Goal: Task Accomplishment & Management: Manage account settings

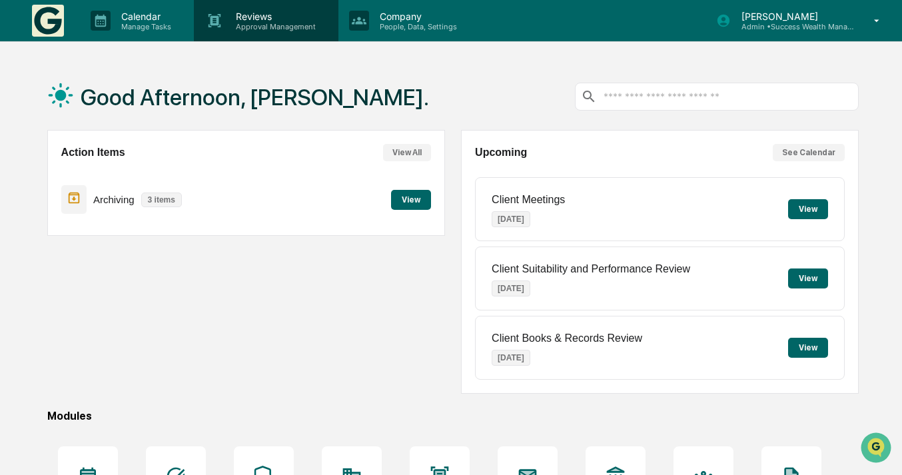
click at [270, 17] on p "Reviews" at bounding box center [273, 16] width 97 height 11
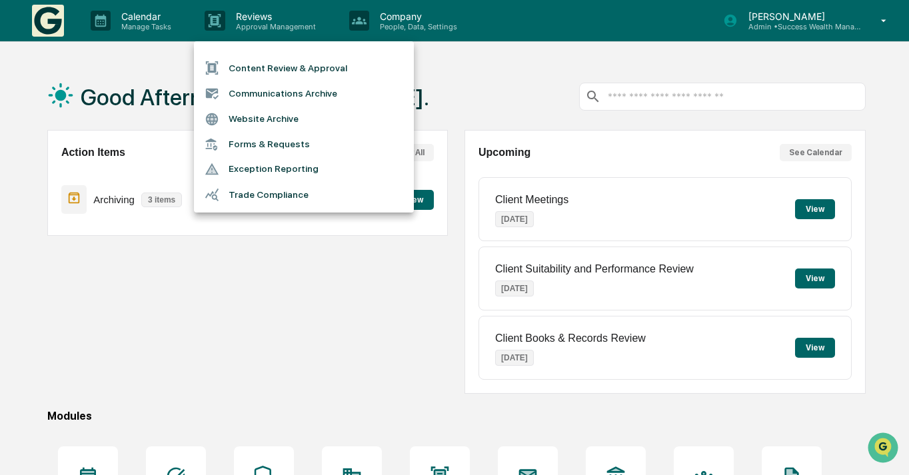
click at [228, 287] on div at bounding box center [454, 237] width 909 height 475
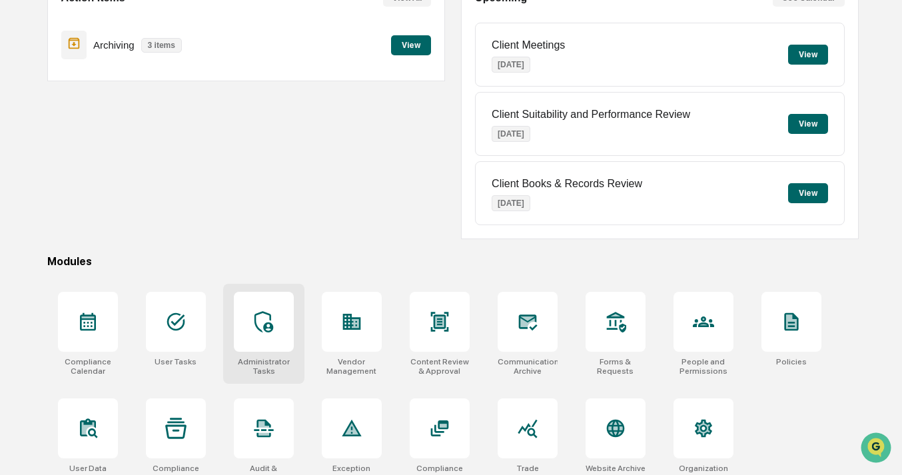
scroll to position [173, 0]
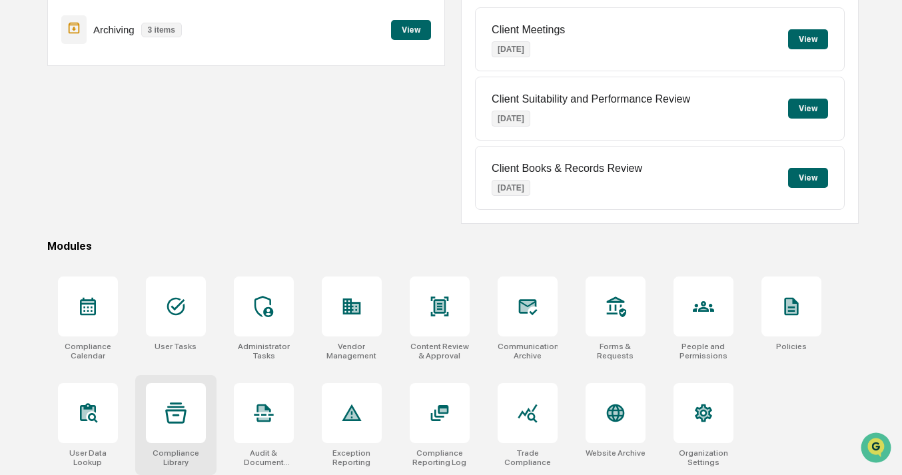
click at [179, 417] on icon at bounding box center [175, 412] width 21 height 21
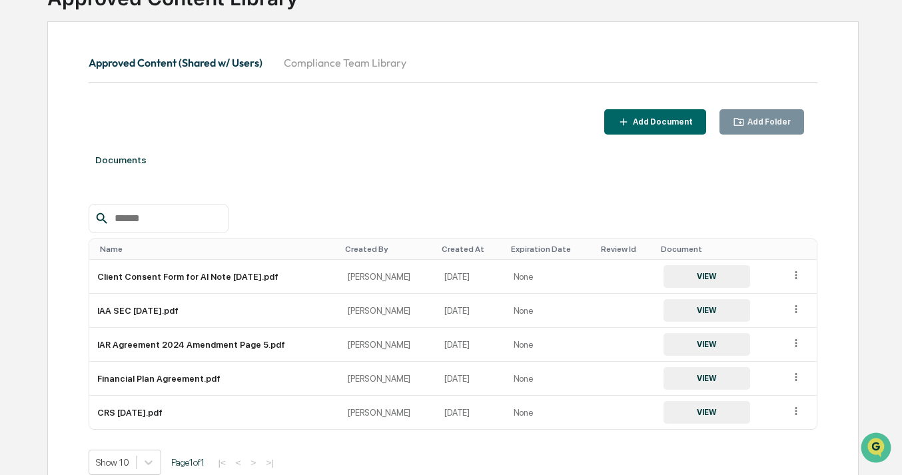
scroll to position [36, 0]
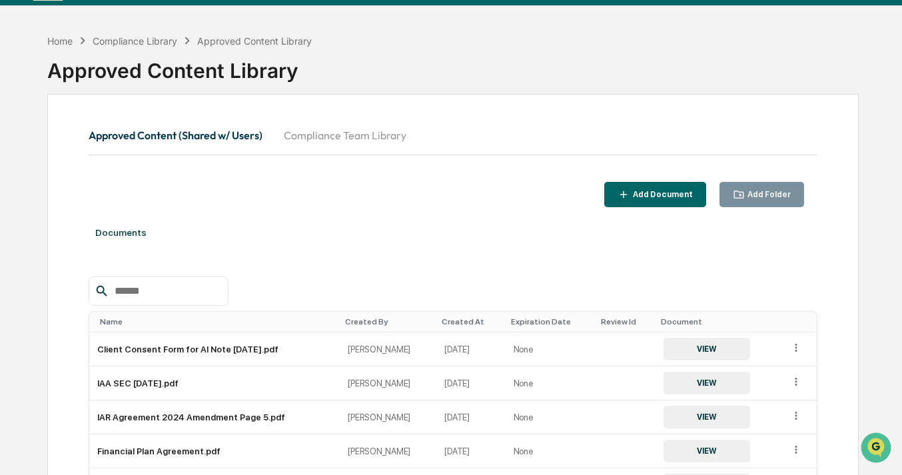
click at [374, 135] on button "Compliance Team Library" at bounding box center [345, 135] width 144 height 32
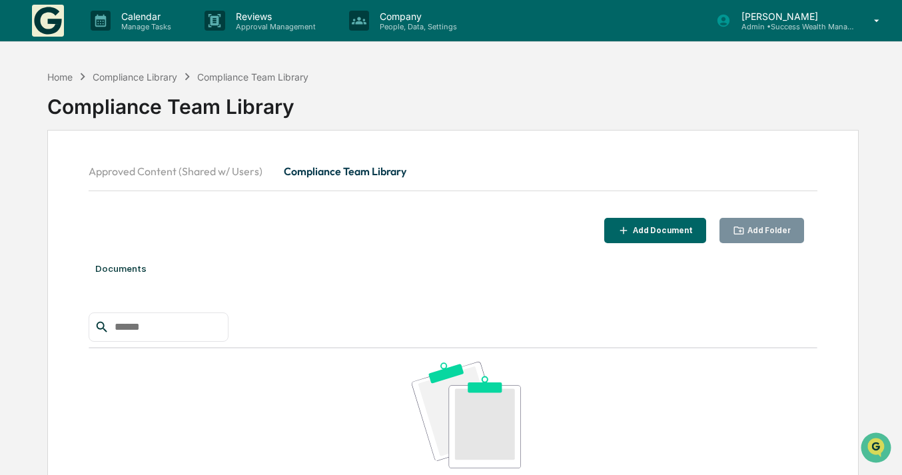
click at [159, 173] on button "Approved Content (Shared w/ Users)" at bounding box center [181, 171] width 185 height 32
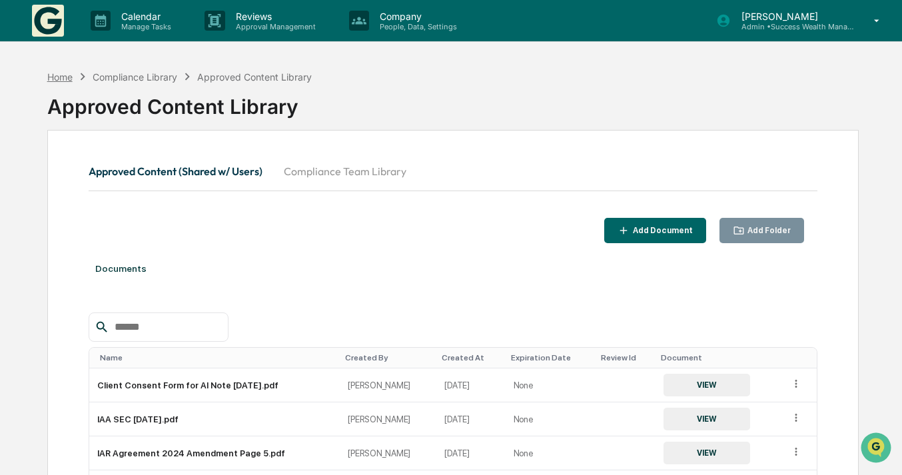
click at [59, 78] on div "Home" at bounding box center [59, 76] width 25 height 11
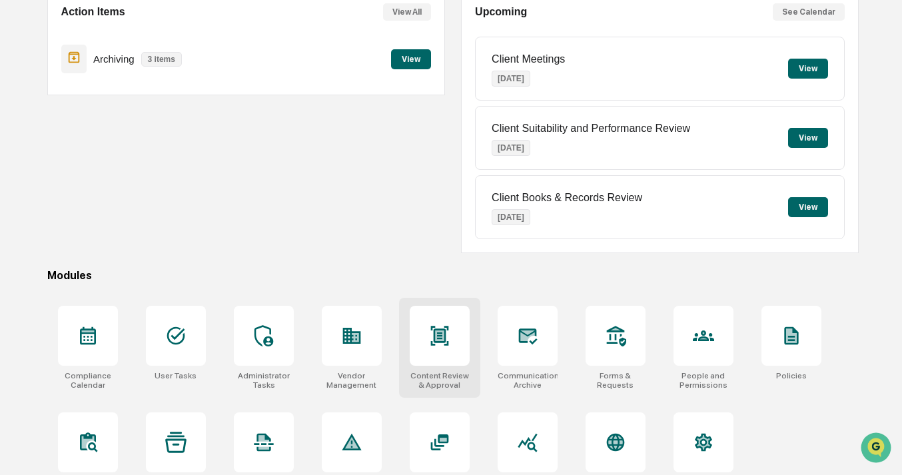
scroll to position [173, 0]
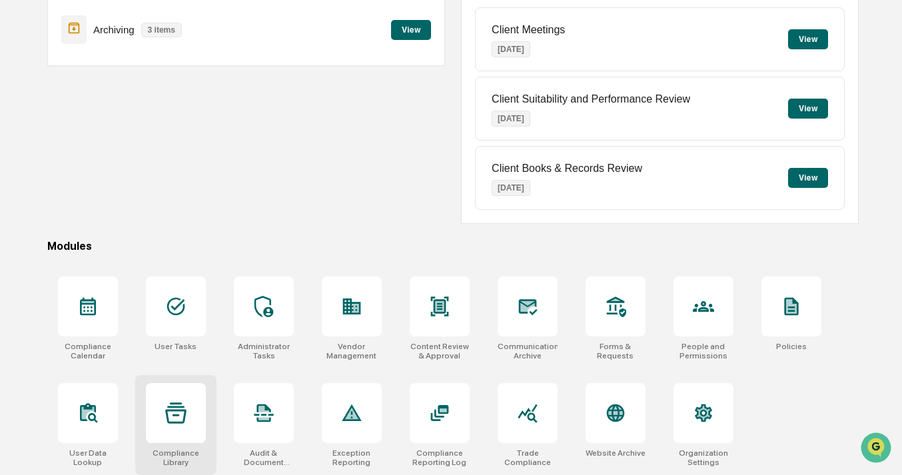
click at [163, 413] on div at bounding box center [176, 413] width 60 height 60
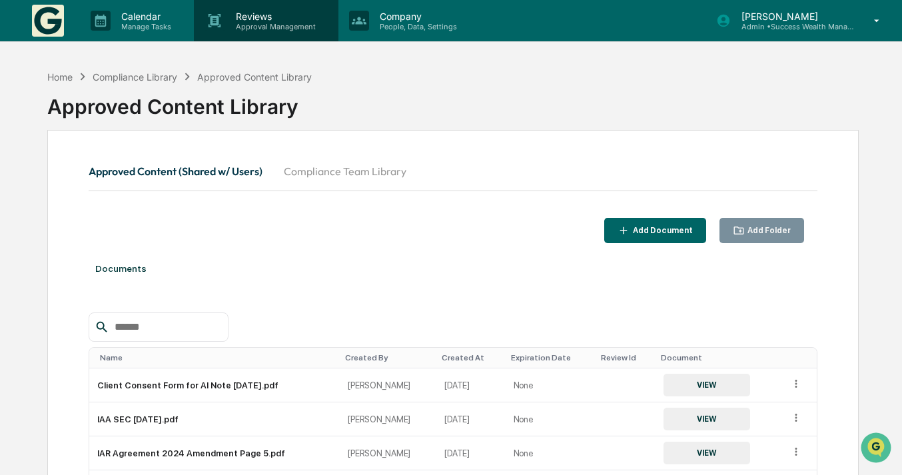
click at [271, 23] on p "Approval Management" at bounding box center [273, 26] width 97 height 9
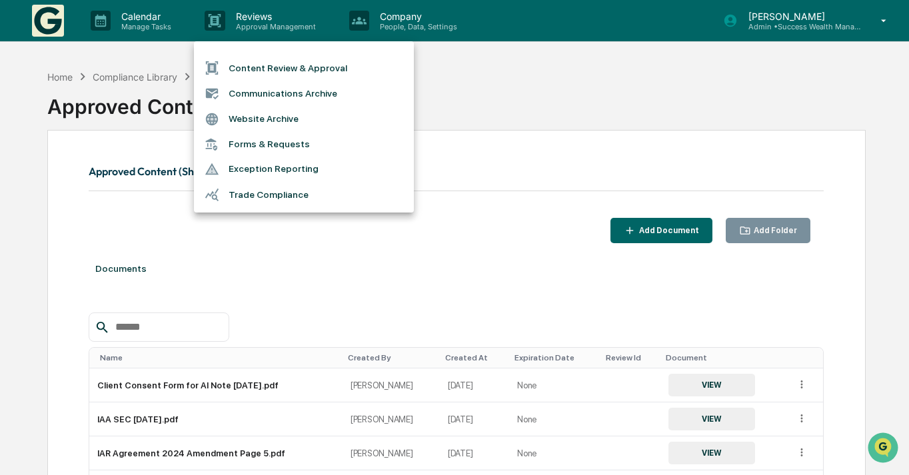
click at [132, 21] on div at bounding box center [454, 237] width 909 height 475
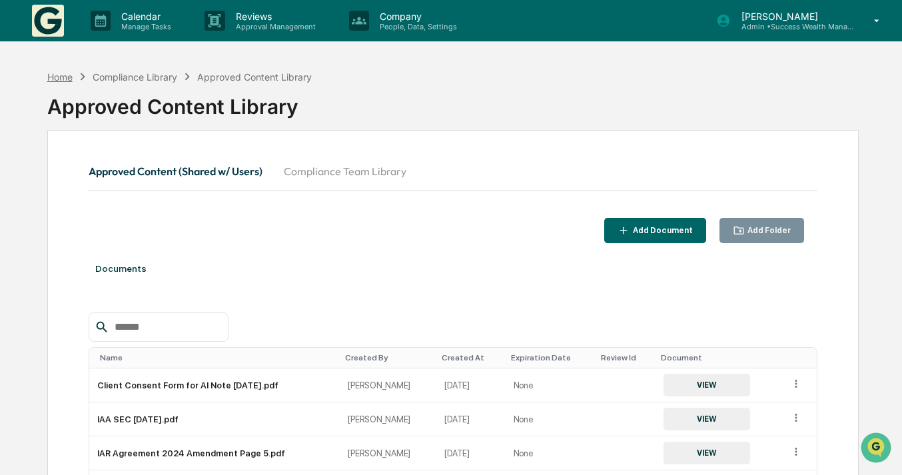
click at [56, 74] on div "Home" at bounding box center [59, 76] width 25 height 11
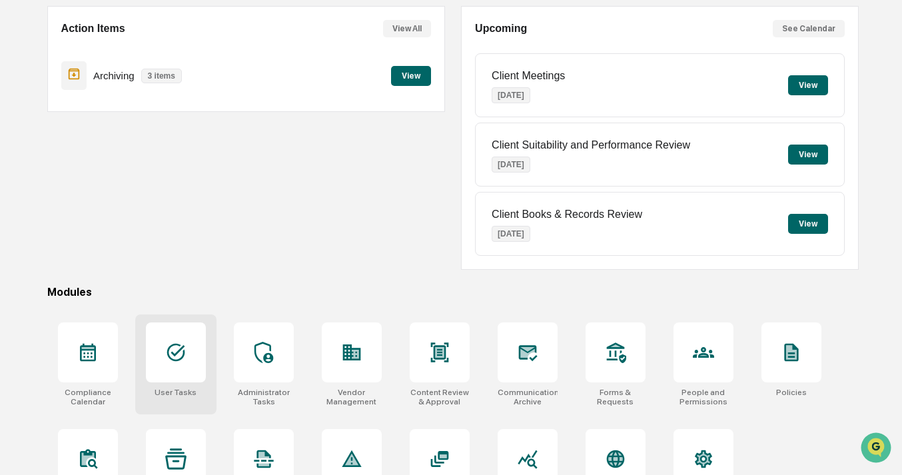
scroll to position [173, 0]
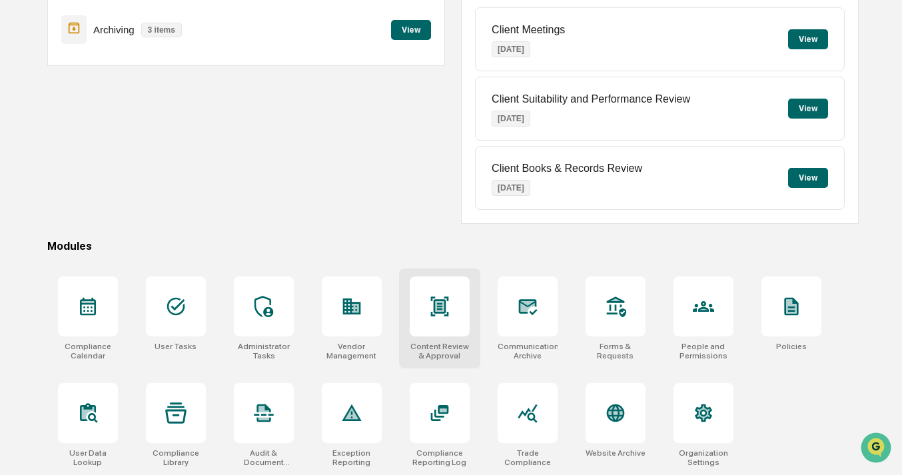
click at [428, 322] on div at bounding box center [440, 306] width 60 height 60
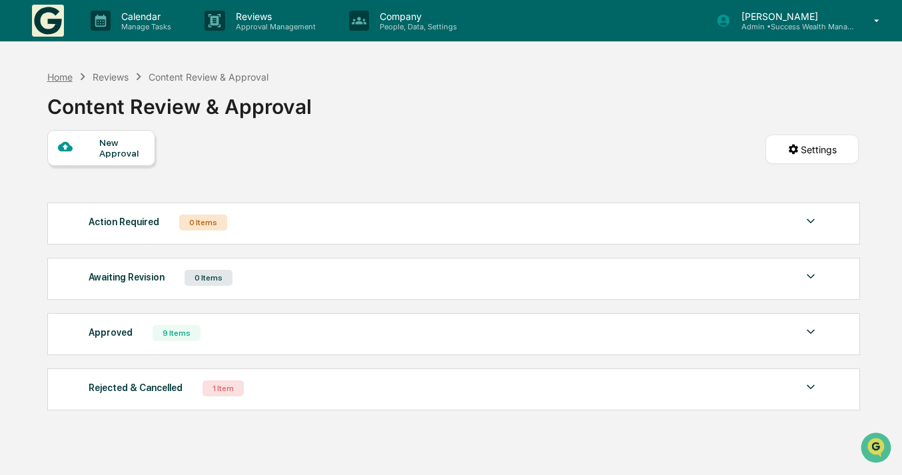
click at [50, 73] on div "Home" at bounding box center [59, 76] width 25 height 11
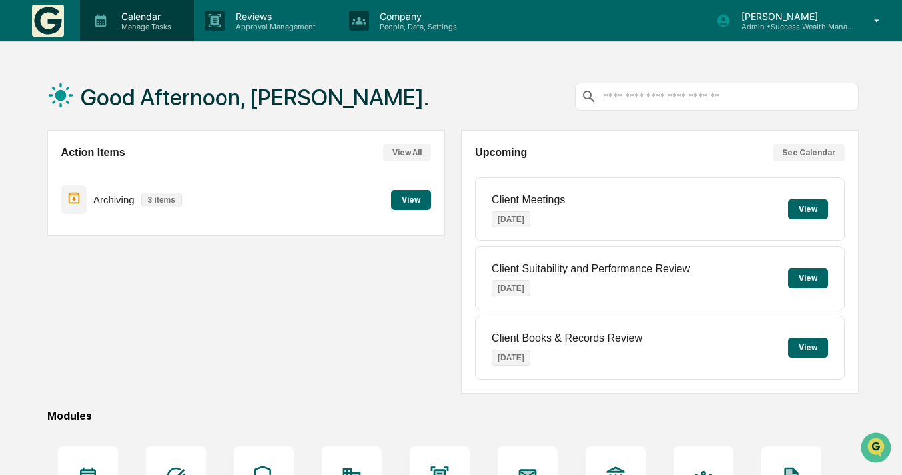
click at [163, 33] on div "Calendar Manage Tasks" at bounding box center [137, 20] width 114 height 41
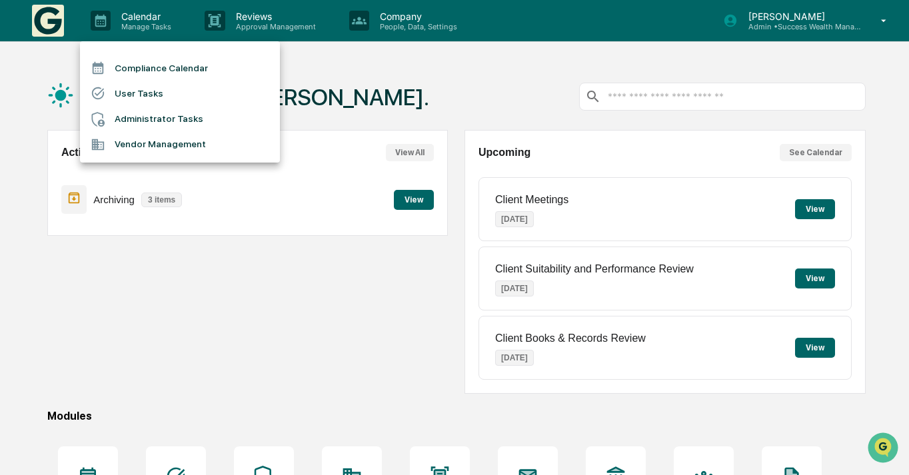
click at [245, 25] on div at bounding box center [454, 237] width 909 height 475
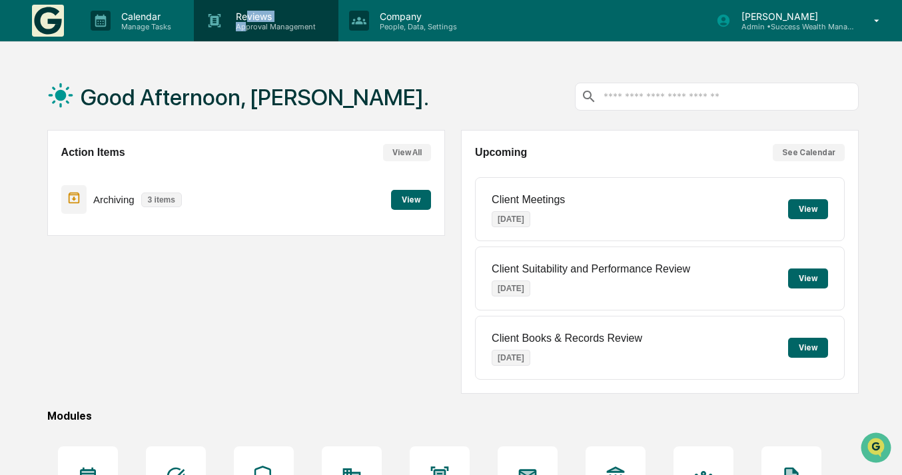
click at [246, 22] on div "Reviews Approval Management" at bounding box center [273, 21] width 97 height 21
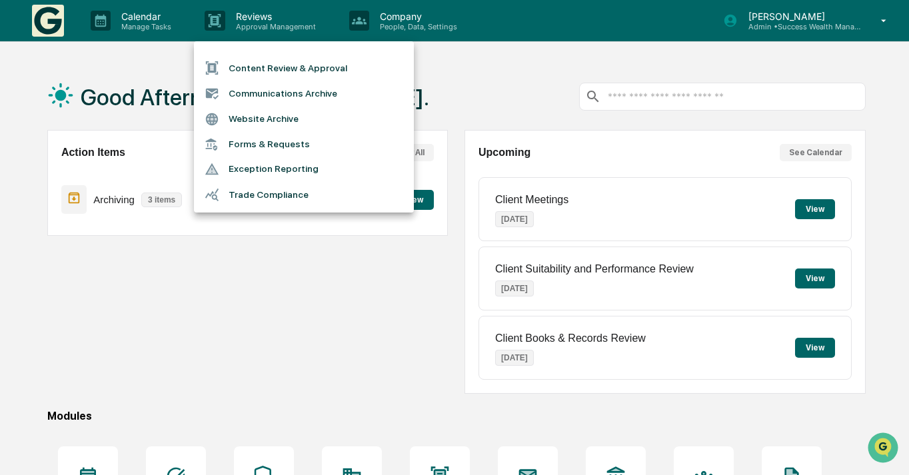
click at [407, 31] on div at bounding box center [454, 237] width 909 height 475
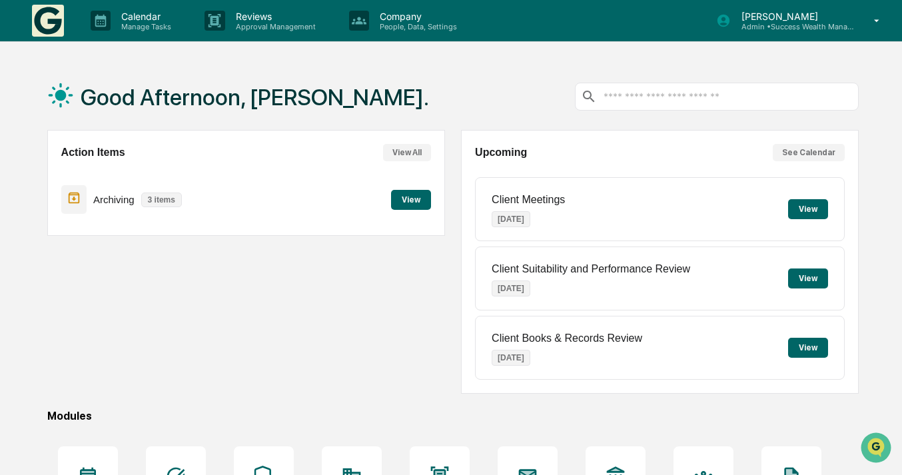
click at [408, 29] on p "People, Data, Settings" at bounding box center [416, 26] width 95 height 9
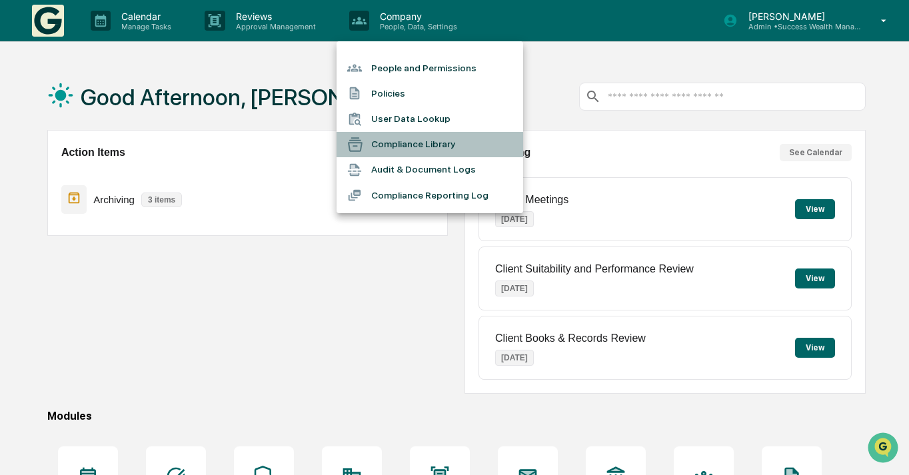
click at [413, 142] on li "Compliance Library" at bounding box center [429, 144] width 187 height 25
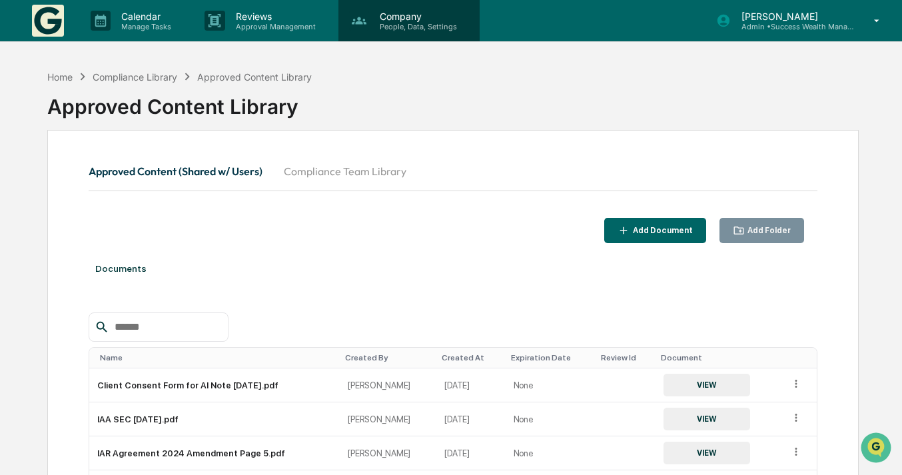
click at [409, 32] on div "Company People, Data, Settings" at bounding box center [408, 20] width 141 height 41
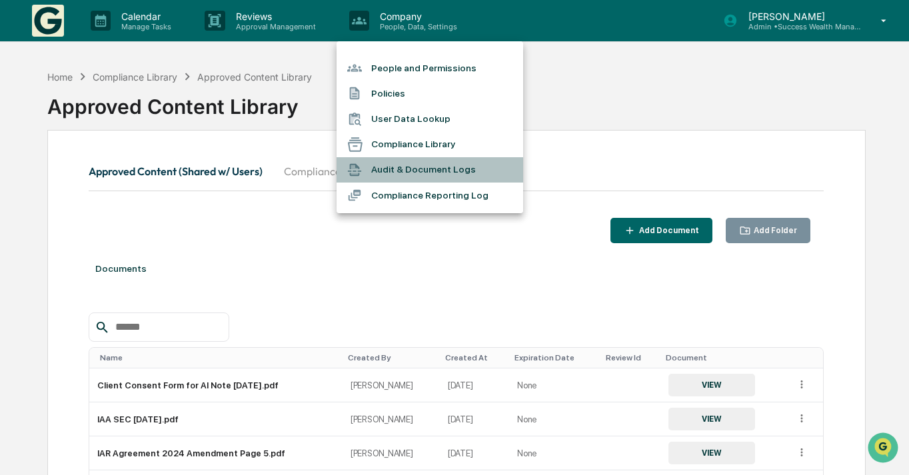
click at [464, 171] on li "Audit & Document Logs" at bounding box center [429, 169] width 187 height 25
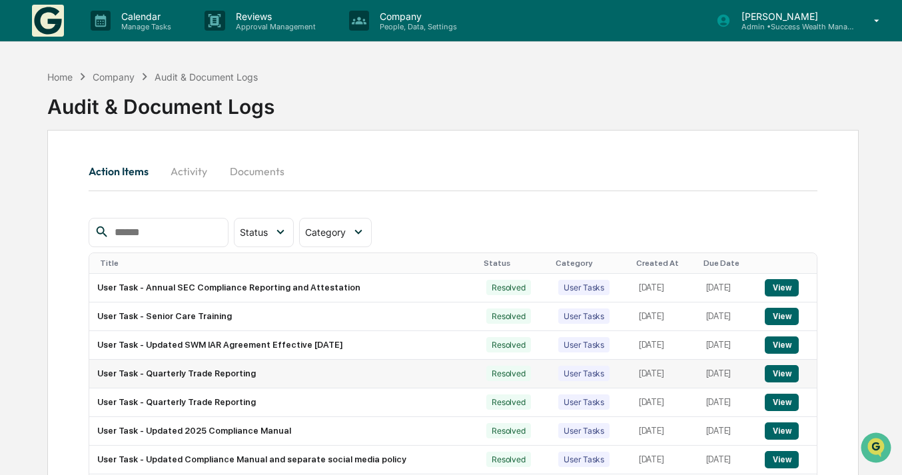
scroll to position [133, 0]
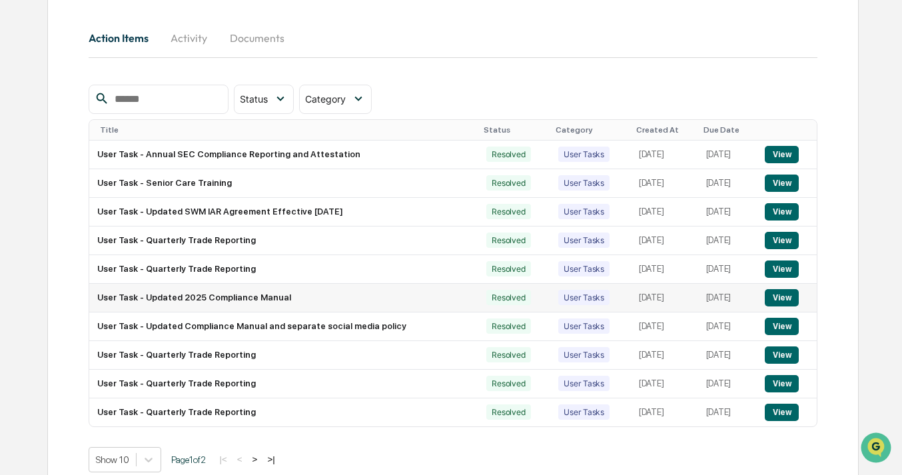
click at [787, 306] on button "View" at bounding box center [782, 297] width 34 height 17
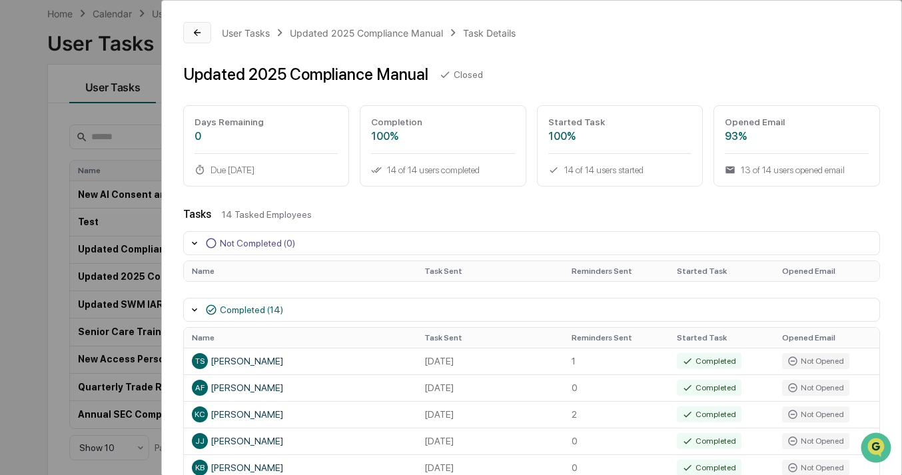
click at [205, 27] on button at bounding box center [197, 32] width 28 height 21
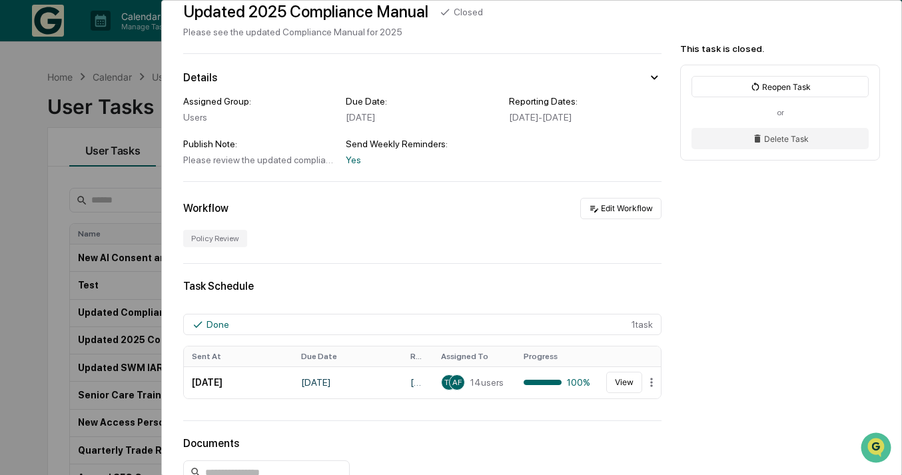
scroll to position [133, 0]
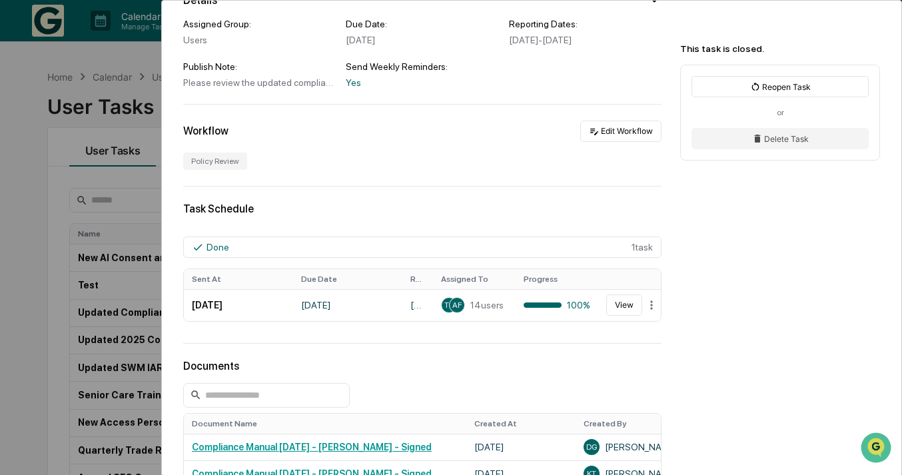
click at [224, 168] on div "Policy Review" at bounding box center [215, 161] width 64 height 17
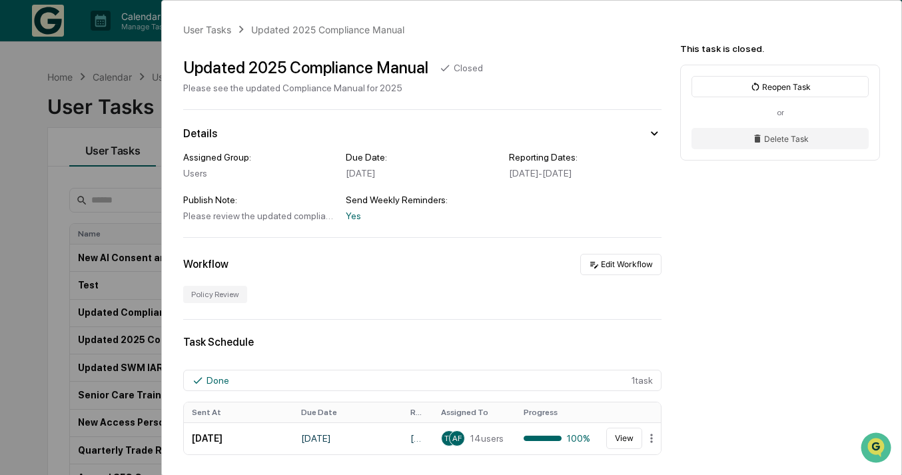
click at [145, 81] on div "User Tasks Updated 2025 Compliance Manual Updated 2025 Compliance Manual Closed…" at bounding box center [451, 237] width 902 height 475
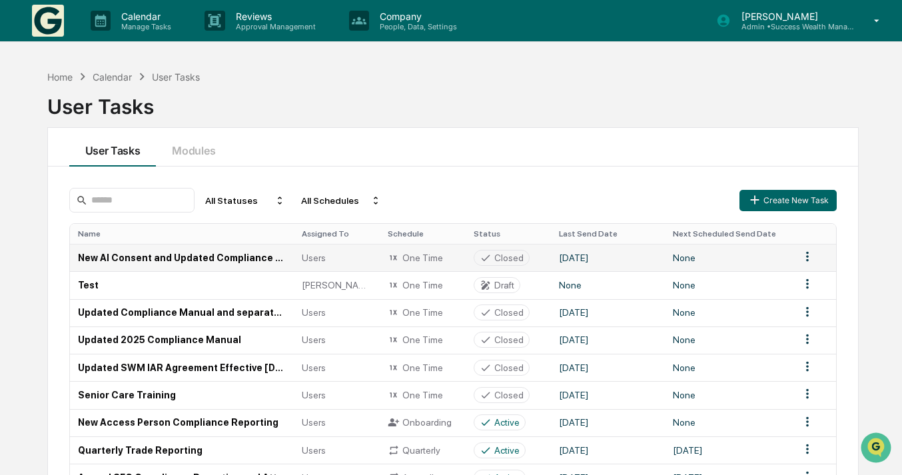
click at [220, 260] on td "New AI Consent and Updated Compliance Manual" at bounding box center [182, 257] width 224 height 27
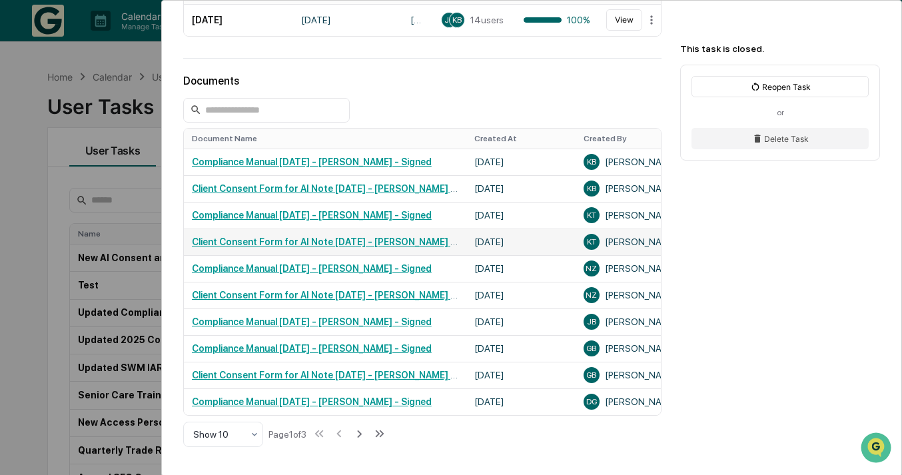
scroll to position [444, 0]
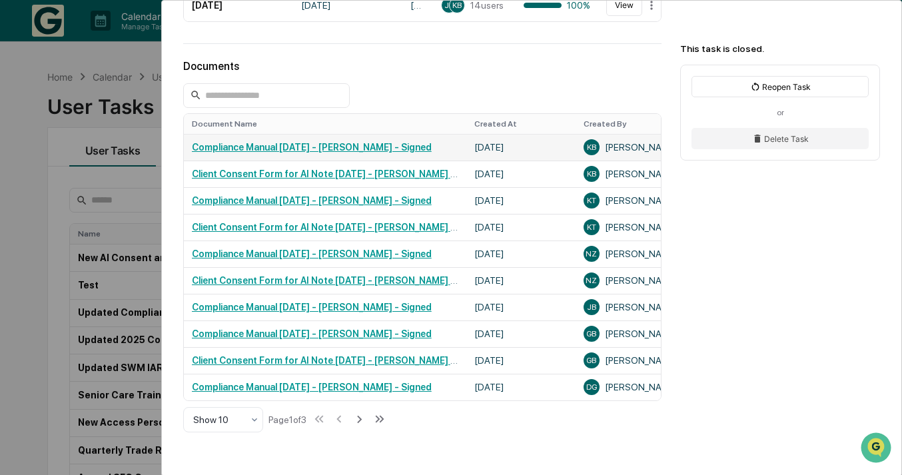
click at [276, 153] on link "Compliance Manual [DATE] - [PERSON_NAME] - Signed" at bounding box center [312, 147] width 240 height 11
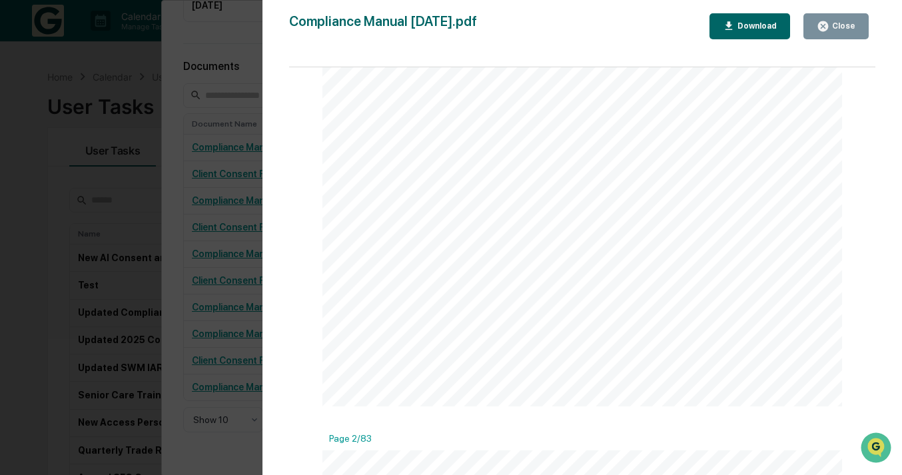
scroll to position [1110, 0]
click at [845, 23] on div "Close" at bounding box center [842, 25] width 26 height 9
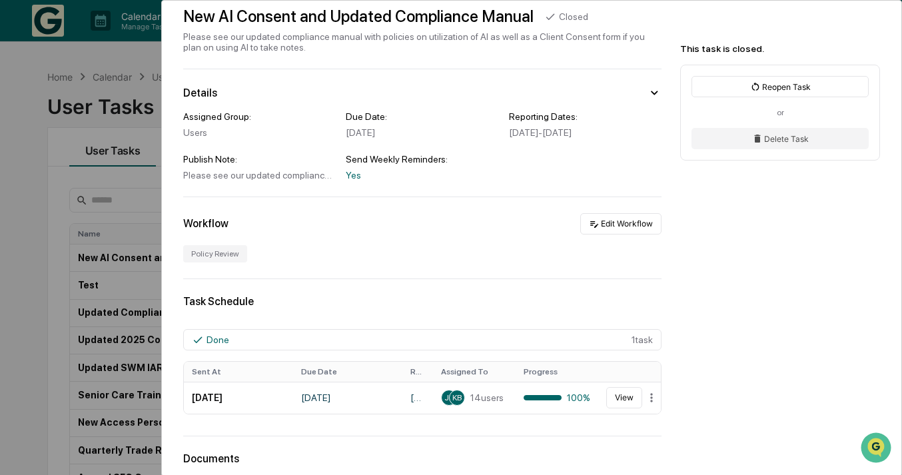
scroll to position [0, 0]
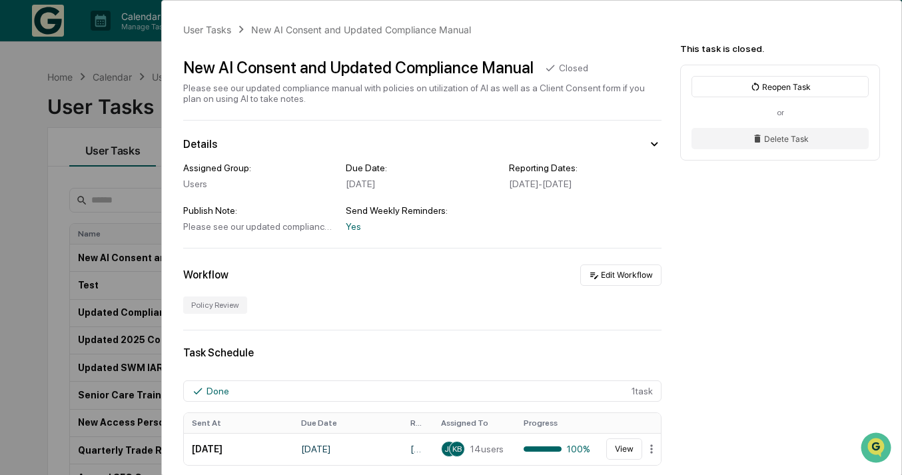
click at [33, 178] on div "User Tasks New AI Consent and Updated Compliance Manual New AI Consent and Upda…" at bounding box center [451, 237] width 902 height 475
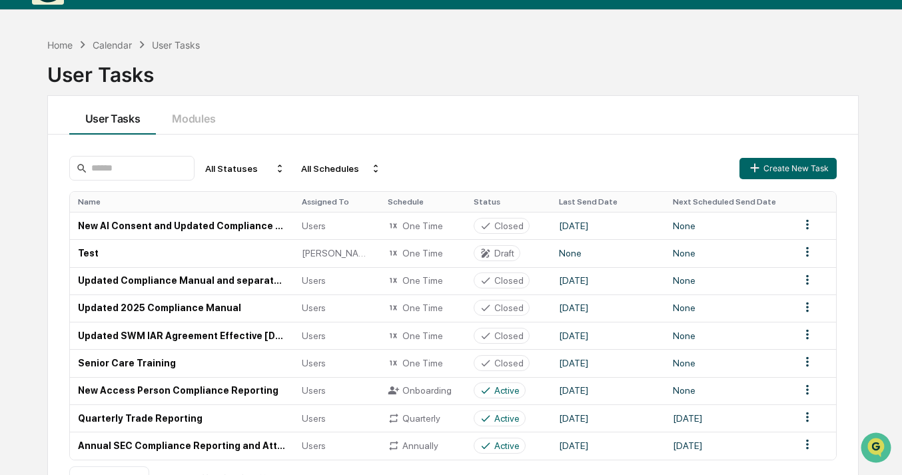
scroll to position [44, 0]
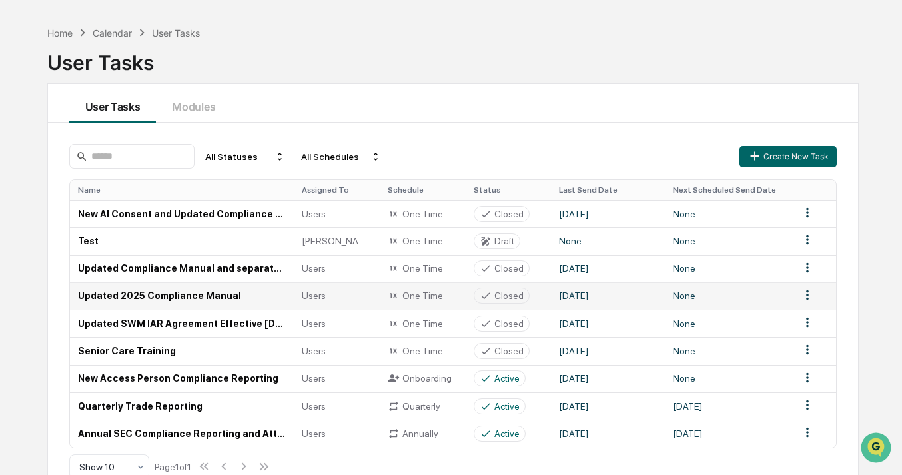
click at [201, 301] on td "Updated 2025 Compliance Manual" at bounding box center [182, 295] width 224 height 27
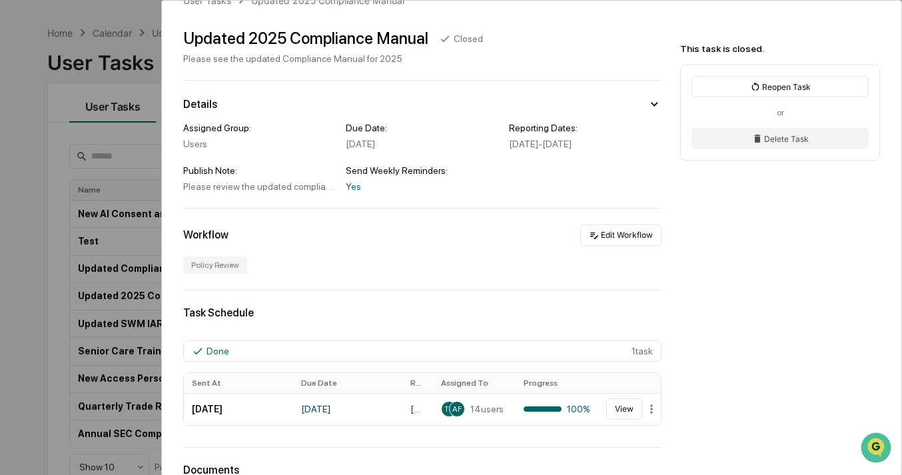
scroll to position [44, 0]
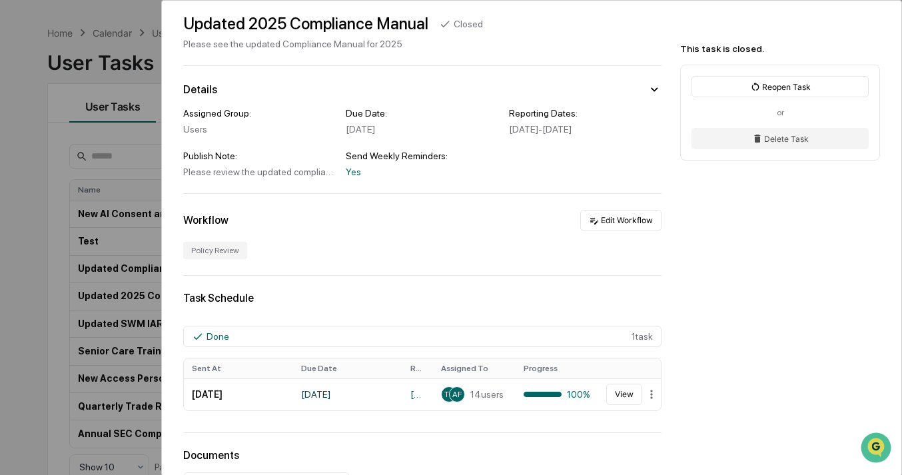
click at [45, 256] on div "User Tasks Updated 2025 Compliance Manual Updated 2025 Compliance Manual Closed…" at bounding box center [451, 237] width 902 height 475
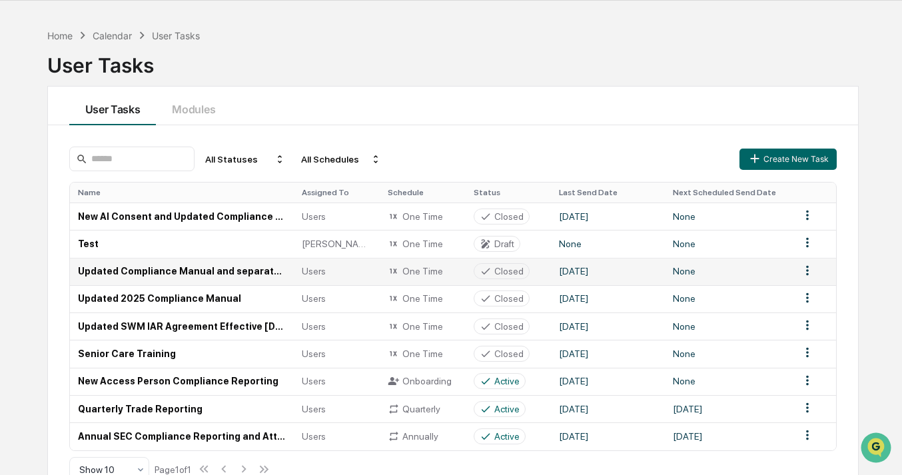
scroll to position [75, 0]
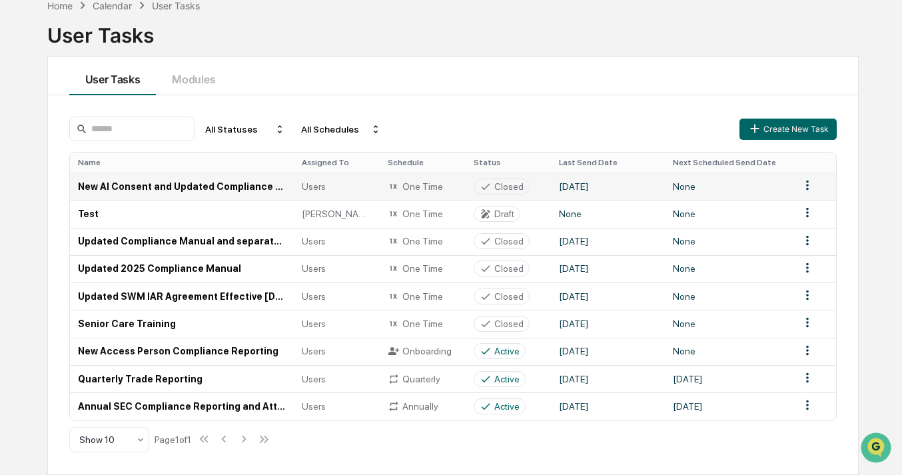
click at [214, 192] on td "New AI Consent and Updated Compliance Manual" at bounding box center [182, 186] width 224 height 27
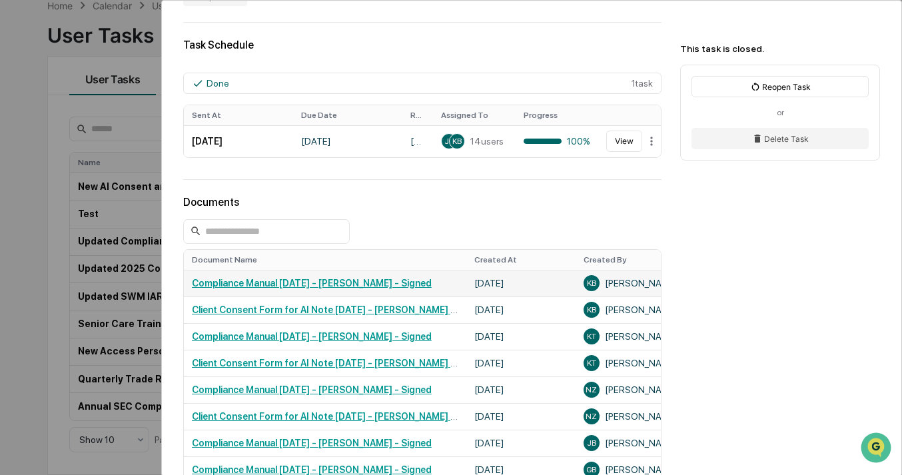
scroll to position [310, 0]
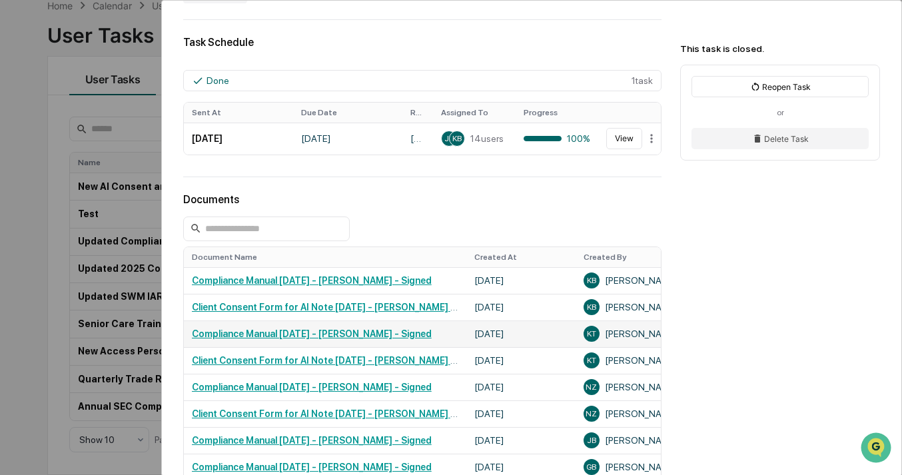
click at [324, 336] on link "Compliance Manual [DATE] - [PERSON_NAME] - Signed" at bounding box center [312, 333] width 240 height 11
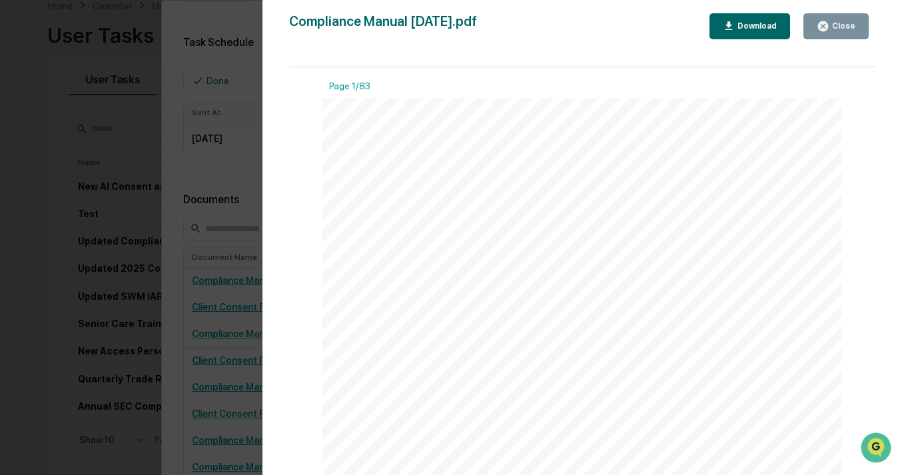
scroll to position [89, 0]
click at [729, 33] on button "Download" at bounding box center [749, 26] width 81 height 26
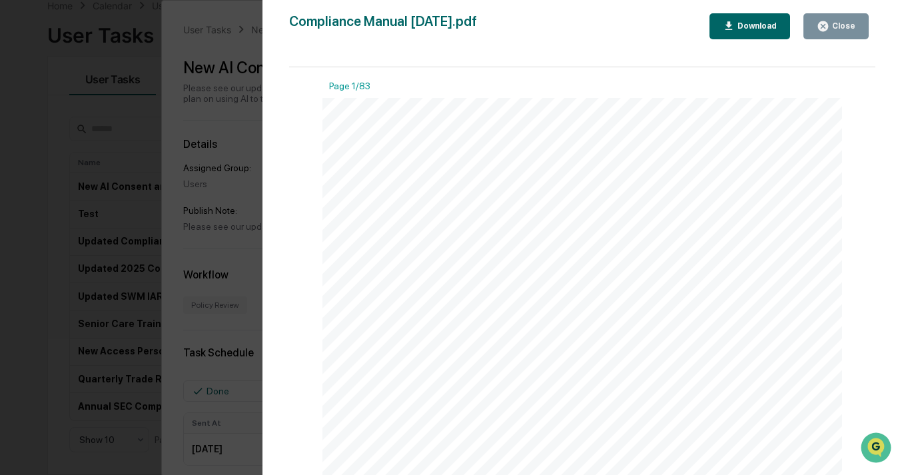
scroll to position [310, 0]
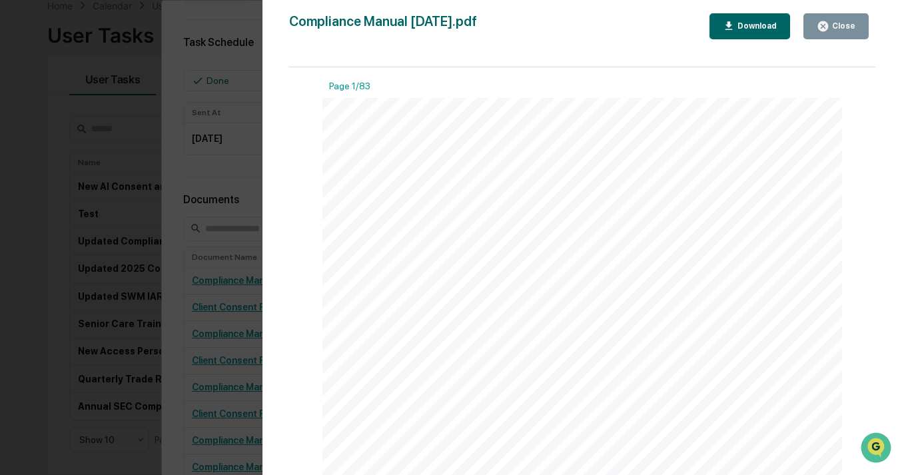
click at [645, 42] on div "Compliance Manual [DATE].pdf Close Download Page 1/83 1 [DATE] © RIA Registrar …" at bounding box center [582, 250] width 586 height 475
click at [465, 38] on div "Compliance Manual [DATE].pdf" at bounding box center [383, 26] width 188 height 26
click at [833, 31] on div "Close" at bounding box center [836, 26] width 39 height 13
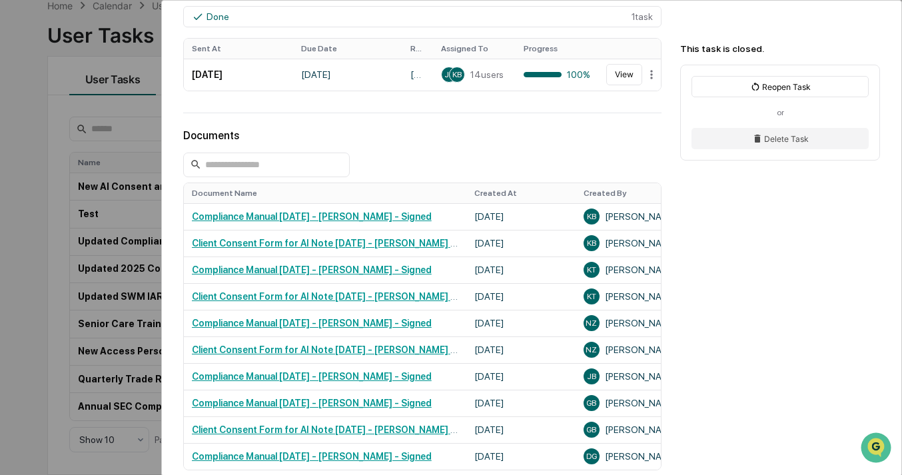
scroll to position [488, 0]
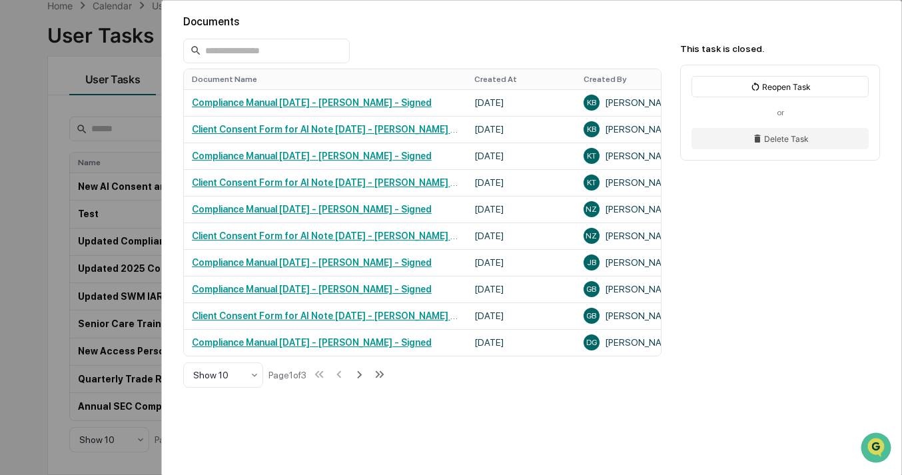
click at [376, 377] on div "Show 10 Page 1 of 3" at bounding box center [285, 375] width 204 height 27
click at [380, 379] on icon at bounding box center [379, 374] width 15 height 15
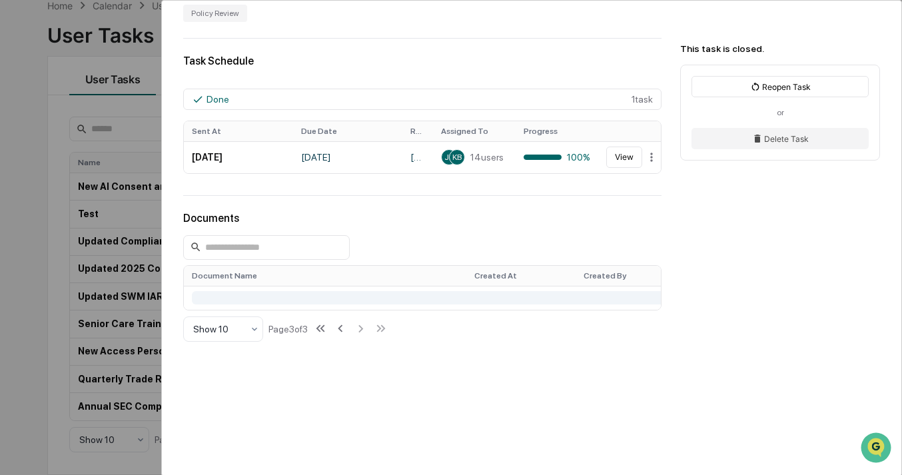
scroll to position [486, 0]
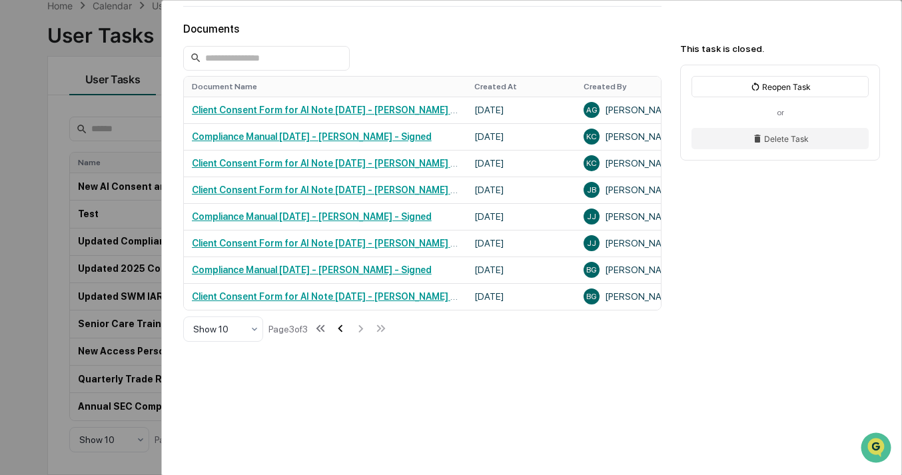
click at [346, 323] on icon at bounding box center [340, 328] width 15 height 15
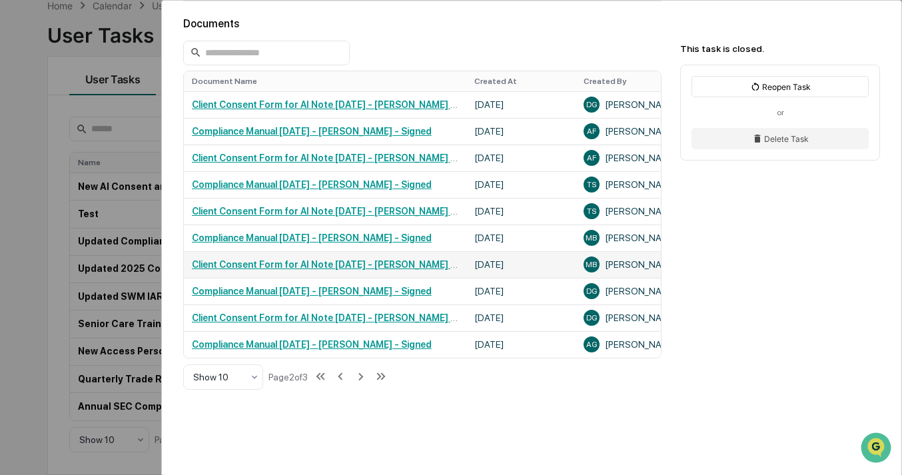
click at [413, 270] on link "Client Consent Form for AI Note [DATE] - [PERSON_NAME] - Signed" at bounding box center [340, 264] width 296 height 11
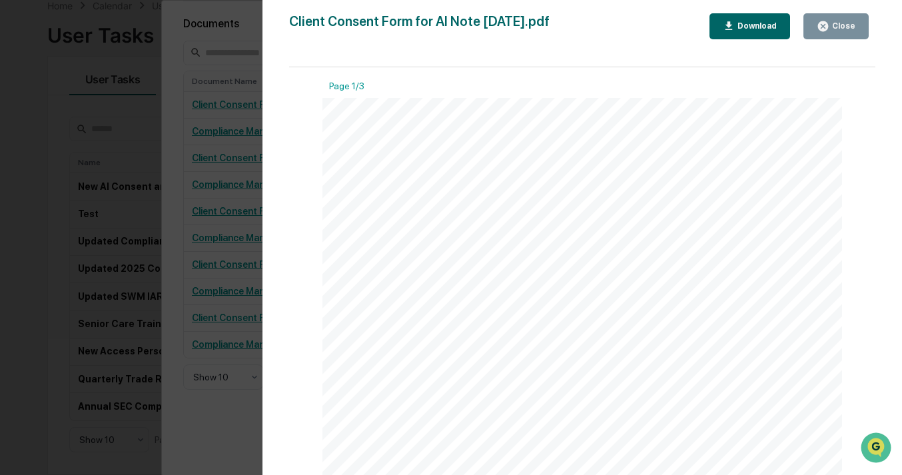
click at [766, 25] on div "Download" at bounding box center [756, 25] width 42 height 9
click at [845, 28] on div "Close" at bounding box center [842, 25] width 26 height 9
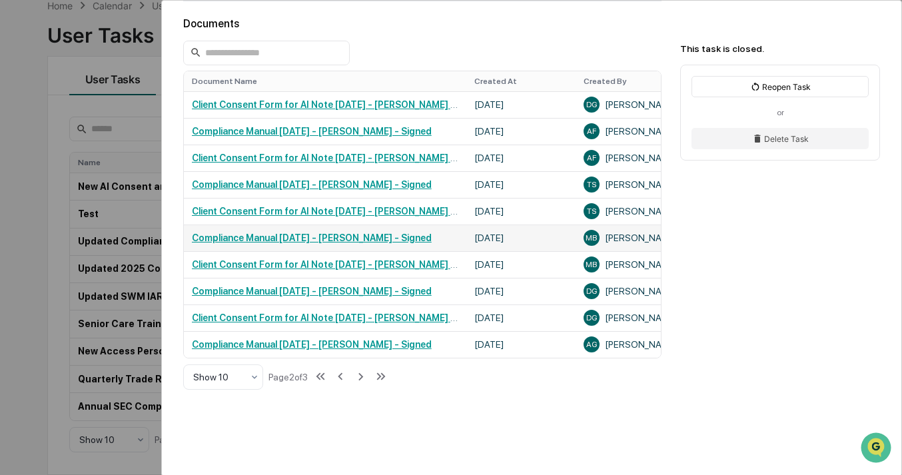
click at [375, 241] on link "Compliance Manual [DATE] - [PERSON_NAME] - Signed" at bounding box center [312, 237] width 240 height 11
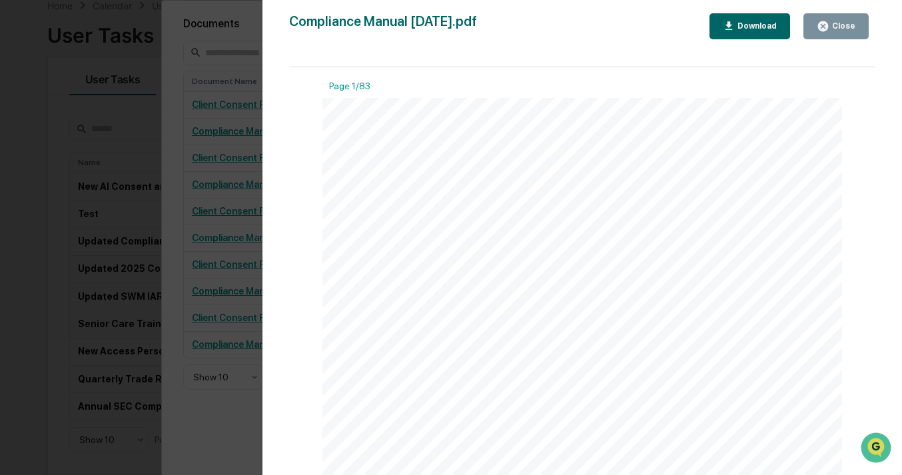
click at [741, 22] on div "Download" at bounding box center [756, 25] width 42 height 9
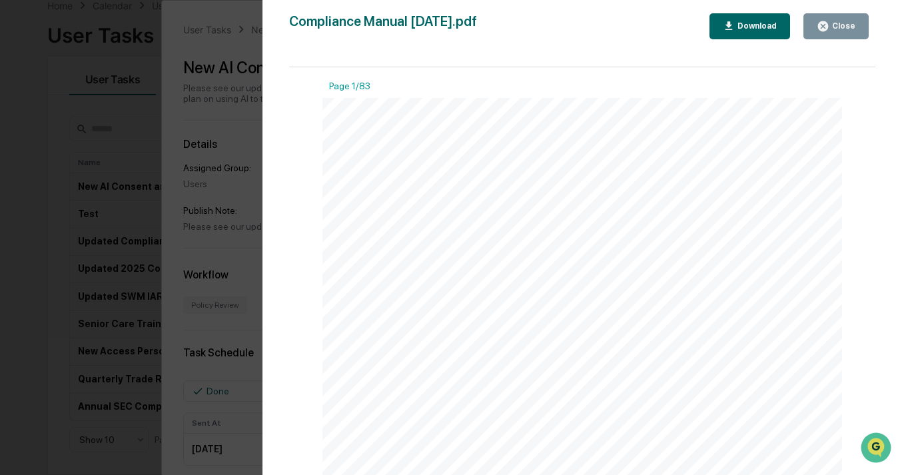
scroll to position [486, 0]
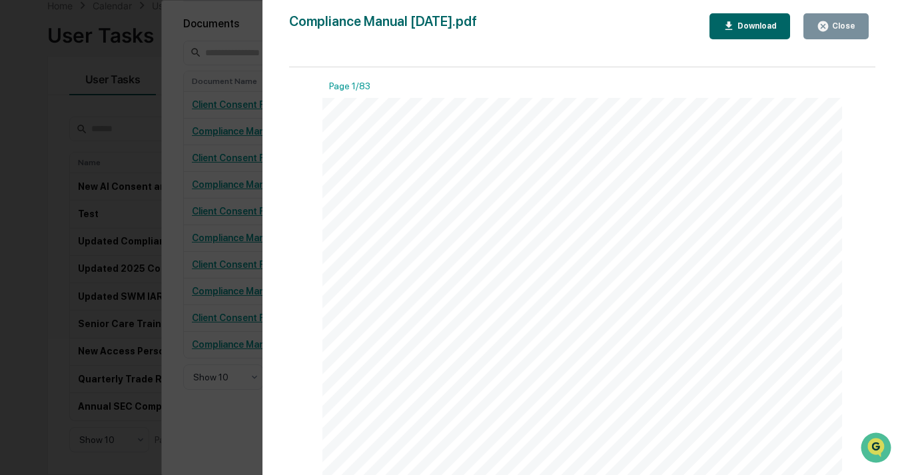
click at [401, 42] on div "Compliance Manual [DATE].pdf Close Download Page 1/83 1 [DATE] © RIA Registrar …" at bounding box center [582, 250] width 586 height 475
drag, startPoint x: 849, startPoint y: 19, endPoint x: 598, endPoint y: 272, distance: 356.6
click at [850, 19] on button "Close" at bounding box center [835, 26] width 65 height 26
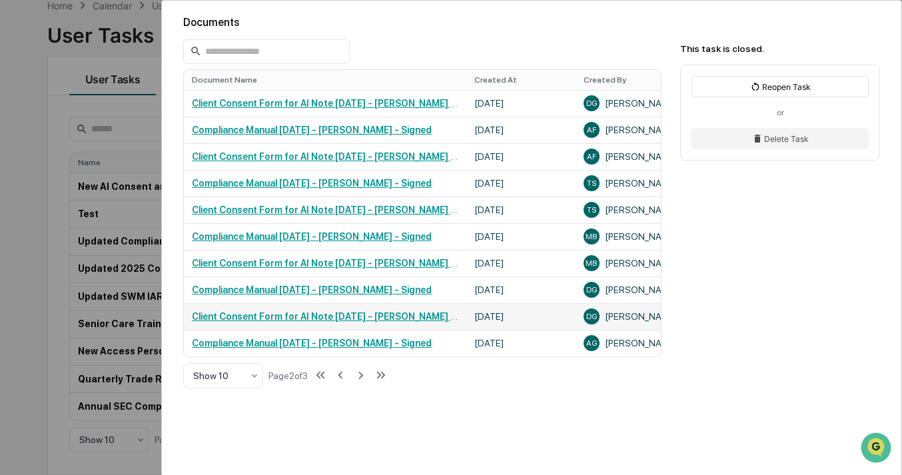
scroll to position [540, 0]
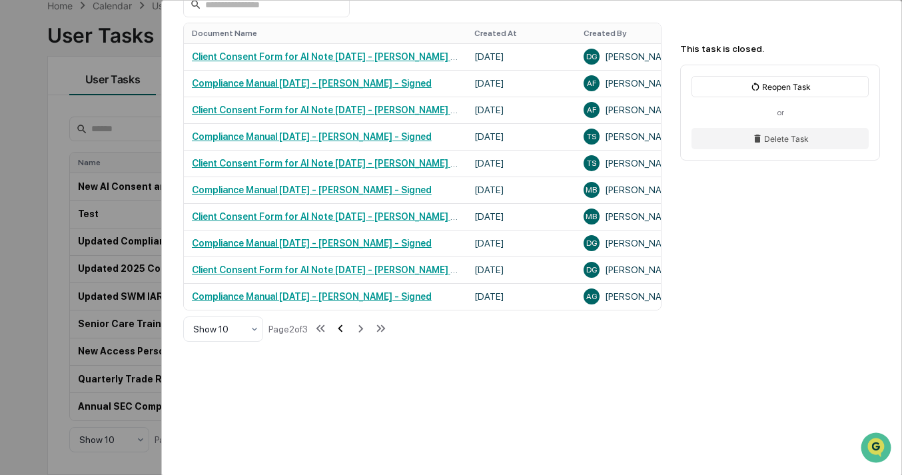
click at [344, 322] on icon at bounding box center [340, 328] width 15 height 15
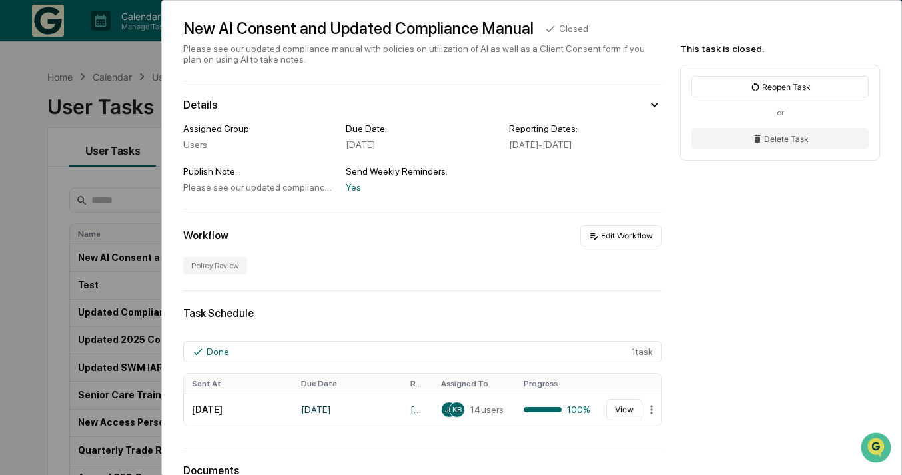
scroll to position [0, 0]
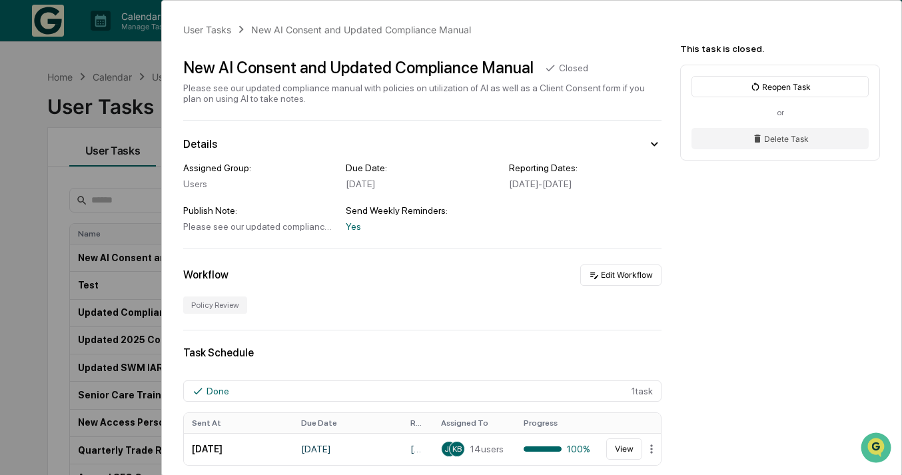
click at [133, 79] on div "User Tasks New AI Consent and Updated Compliance Manual New AI Consent and Upda…" at bounding box center [451, 237] width 902 height 475
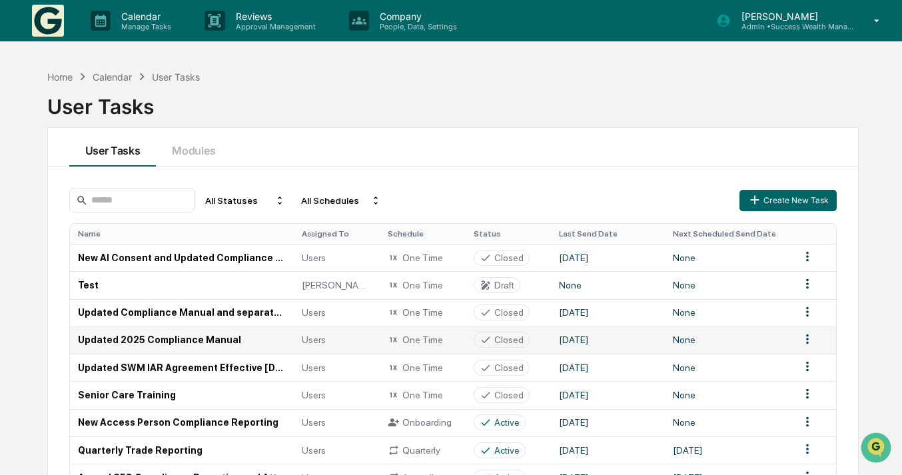
click at [226, 335] on td "Updated 2025 Compliance Manual" at bounding box center [182, 339] width 224 height 27
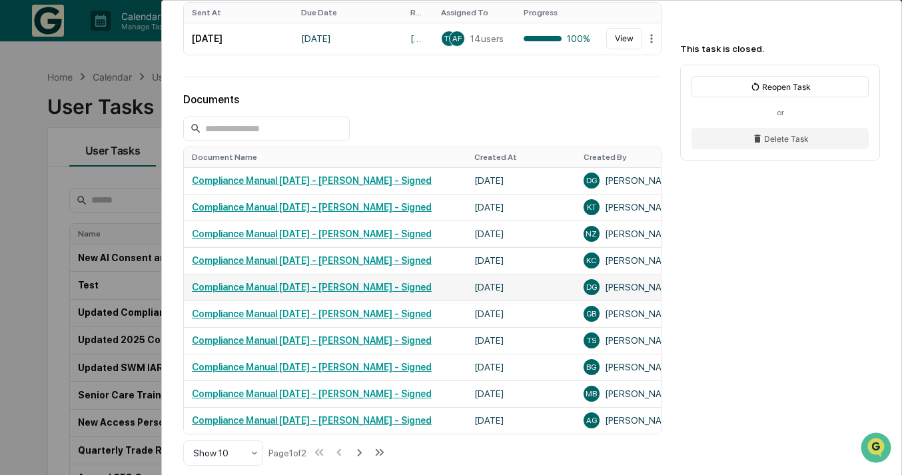
scroll to position [266, 0]
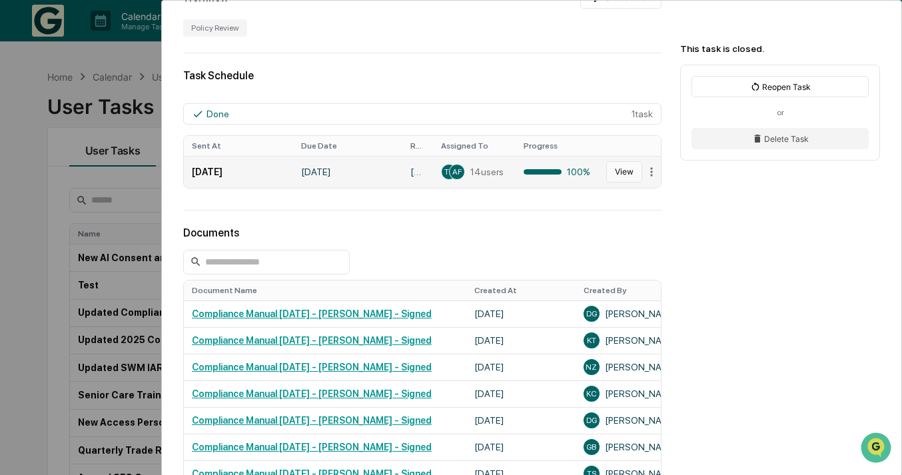
click at [612, 183] on button "View" at bounding box center [624, 171] width 36 height 21
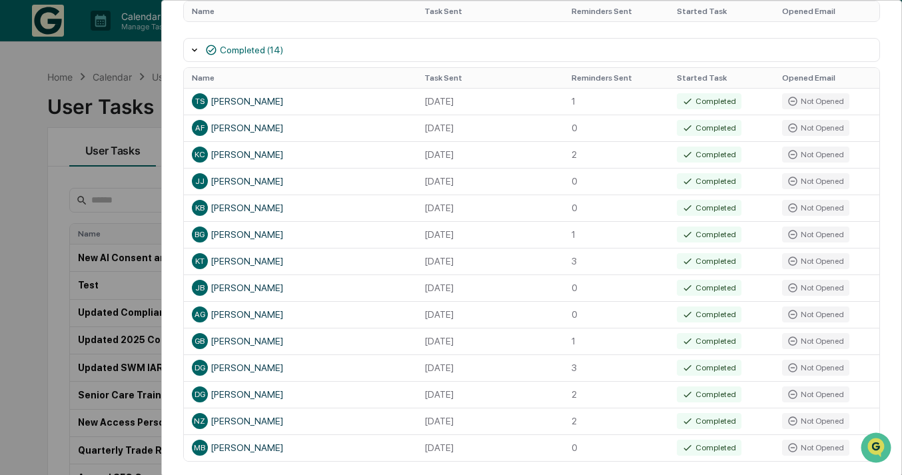
scroll to position [309, 0]
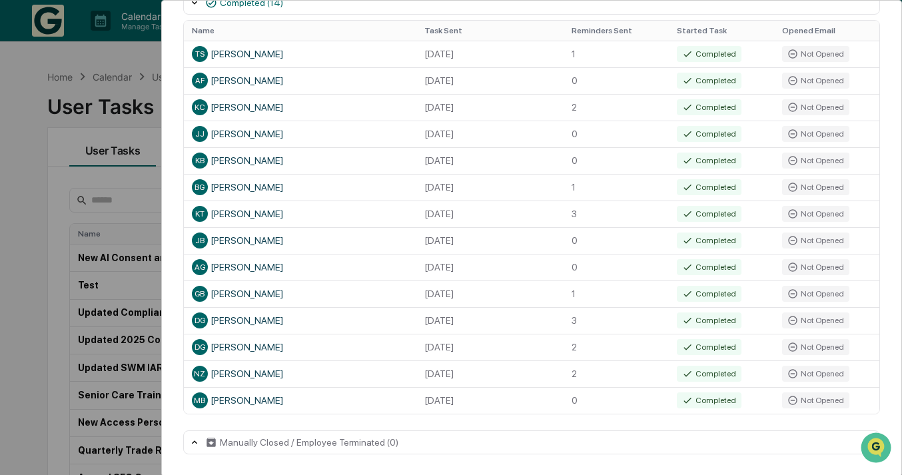
click at [218, 442] on div "Manually Closed / Employee Terminated (0)" at bounding box center [301, 442] width 193 height 12
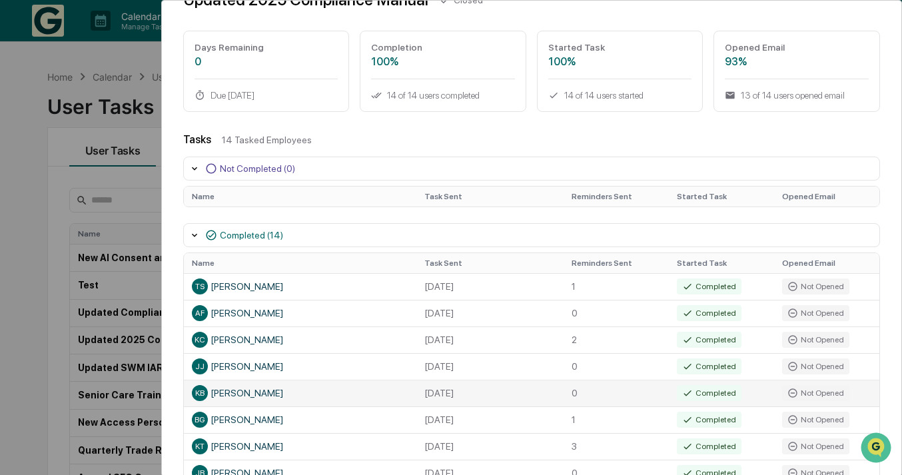
scroll to position [0, 0]
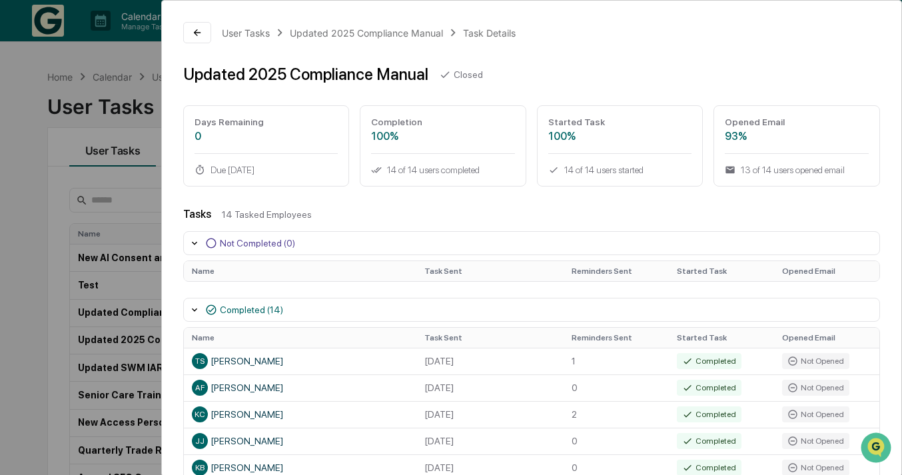
click at [204, 257] on div "Name Task Sent Reminders Sent Started Task Opened Email" at bounding box center [531, 271] width 697 height 32
click at [204, 250] on div "Not Completed (0)" at bounding box center [531, 243] width 697 height 24
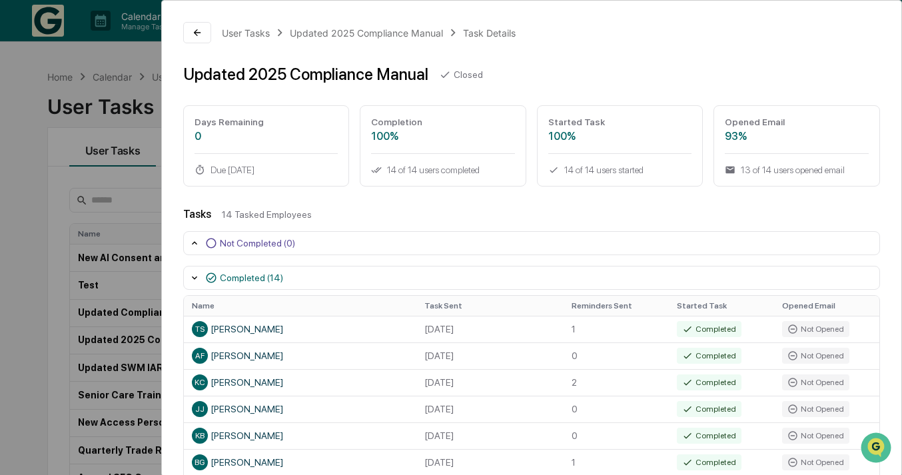
click at [195, 274] on icon at bounding box center [194, 277] width 11 height 11
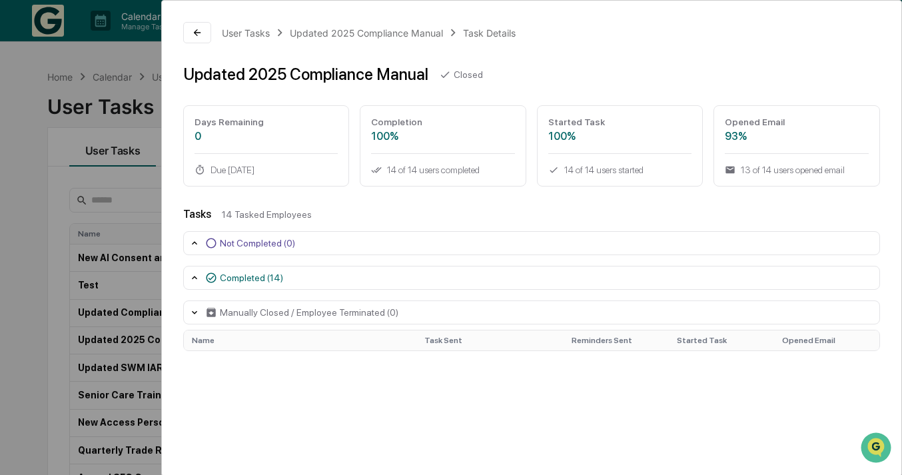
click at [195, 312] on icon at bounding box center [194, 312] width 11 height 11
click at [737, 136] on div "93%" at bounding box center [797, 136] width 144 height 13
click at [753, 169] on div "13 of 14 users opened email" at bounding box center [797, 170] width 144 height 11
click at [208, 280] on icon at bounding box center [211, 278] width 12 height 12
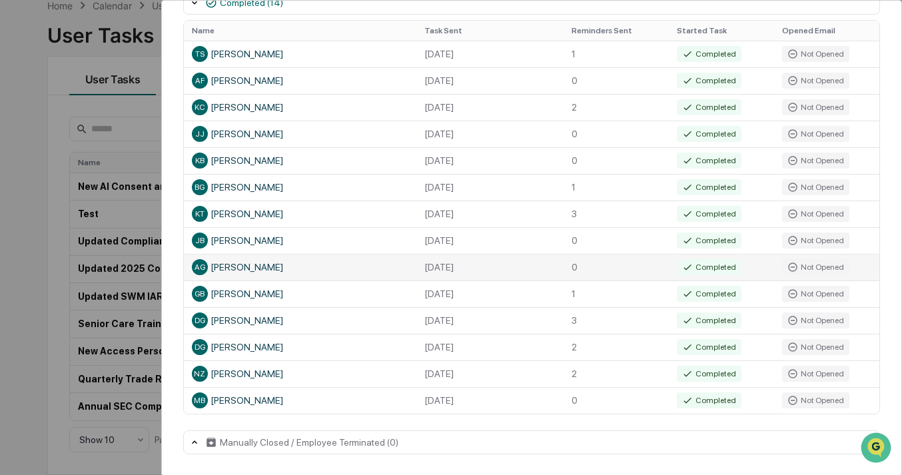
scroll to position [99, 0]
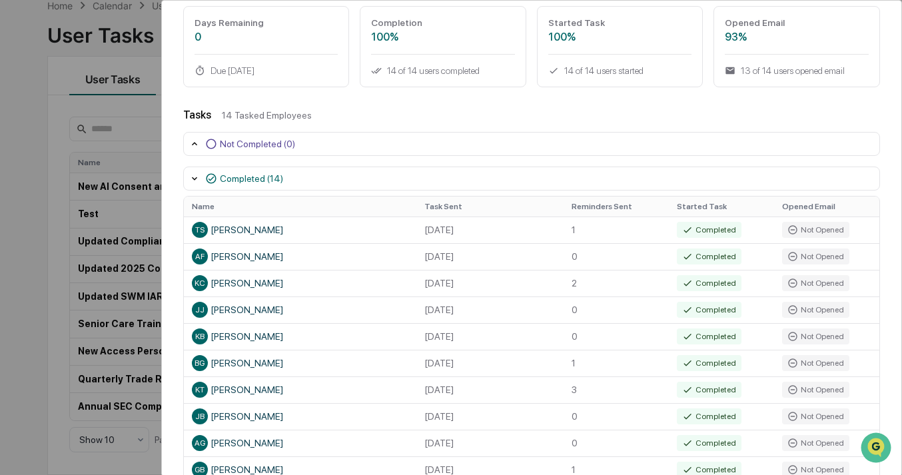
click at [194, 182] on icon at bounding box center [194, 178] width 11 height 11
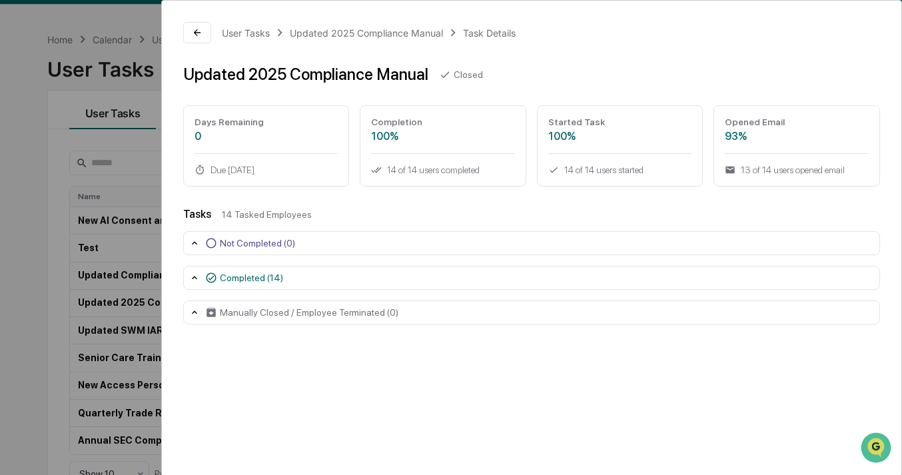
scroll to position [0, 0]
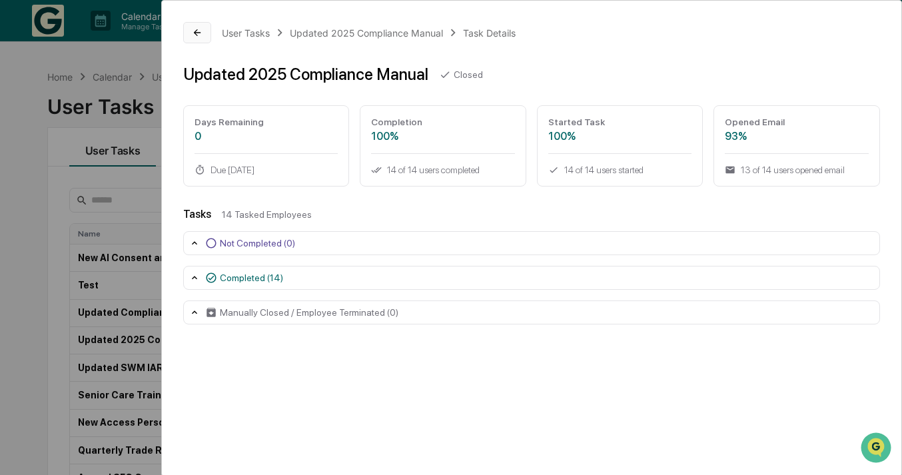
click at [197, 35] on icon at bounding box center [197, 32] width 11 height 11
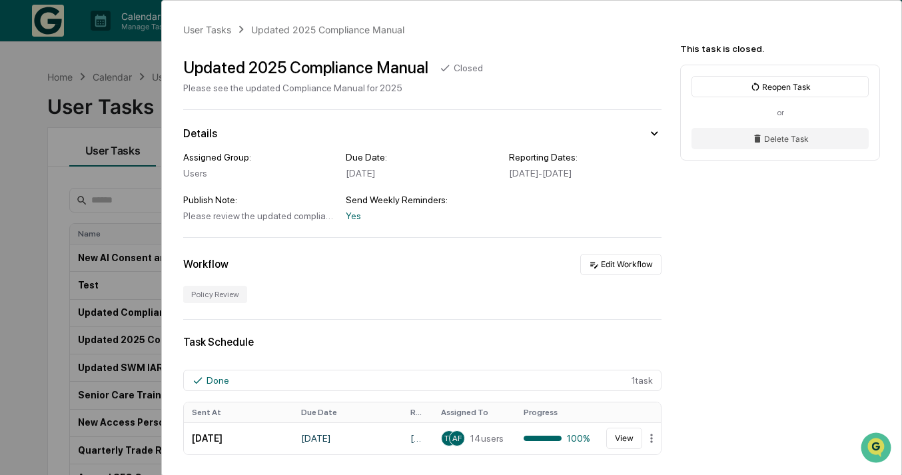
click at [91, 60] on div "User Tasks Updated 2025 Compliance Manual Updated 2025 Compliance Manual Closed…" at bounding box center [451, 237] width 902 height 475
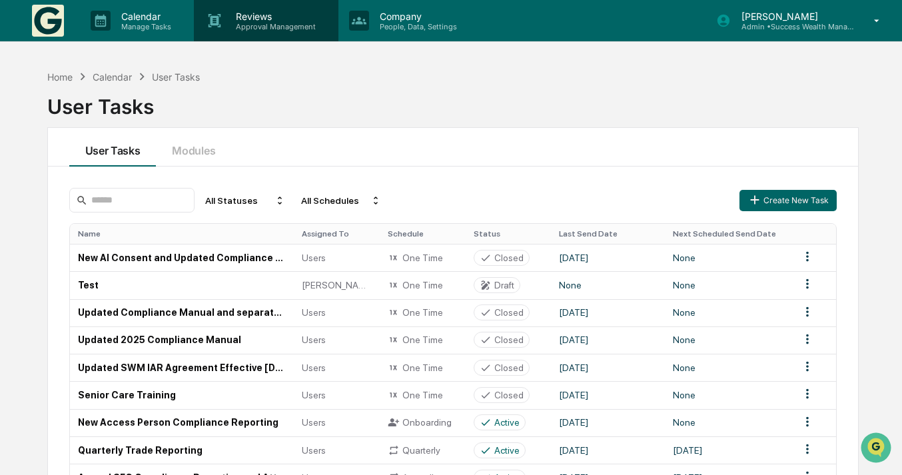
click at [262, 29] on p "Approval Management" at bounding box center [273, 26] width 97 height 9
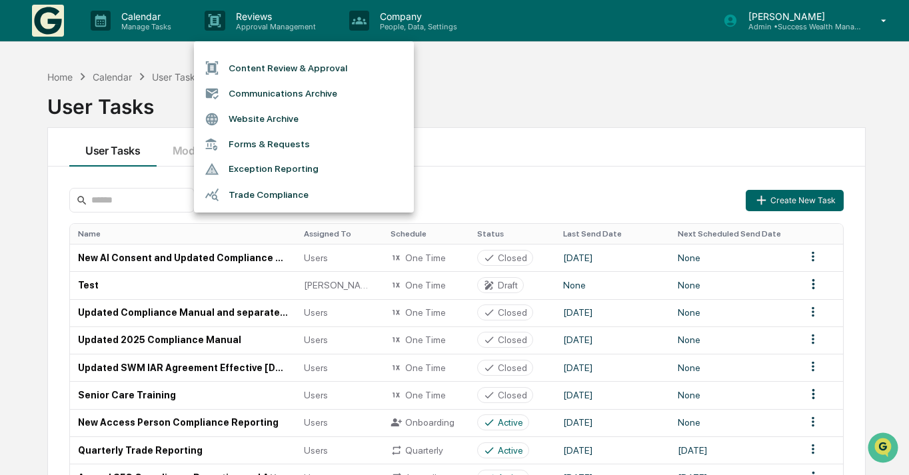
click at [292, 115] on li "Website Archive" at bounding box center [304, 119] width 220 height 25
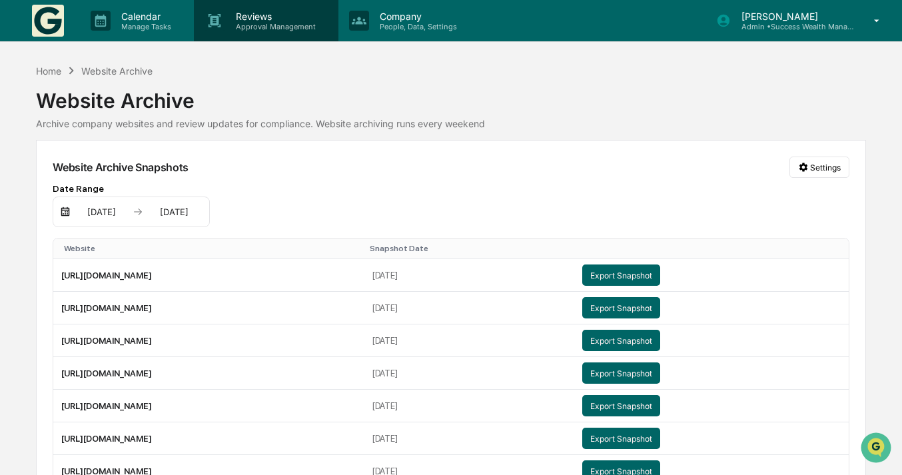
click at [267, 33] on div "Reviews Approval Management" at bounding box center [266, 20] width 144 height 41
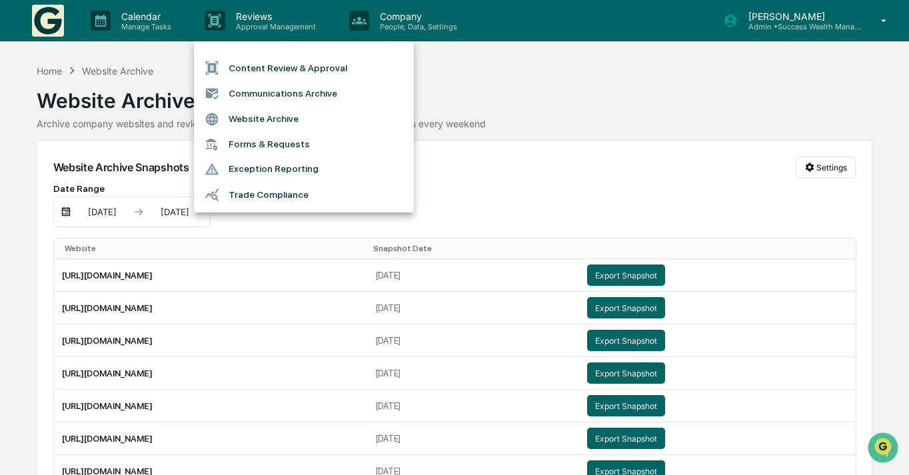
click at [381, 26] on div at bounding box center [454, 237] width 909 height 475
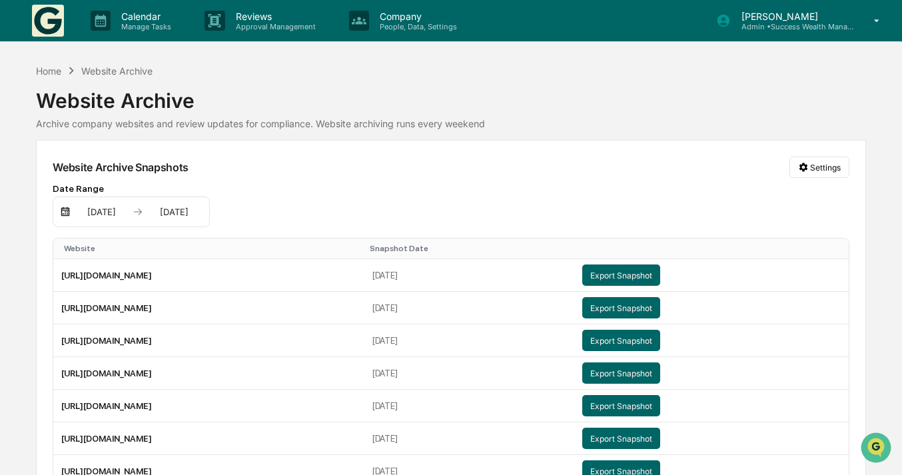
click at [384, 22] on p "People, Data, Settings" at bounding box center [416, 26] width 95 height 9
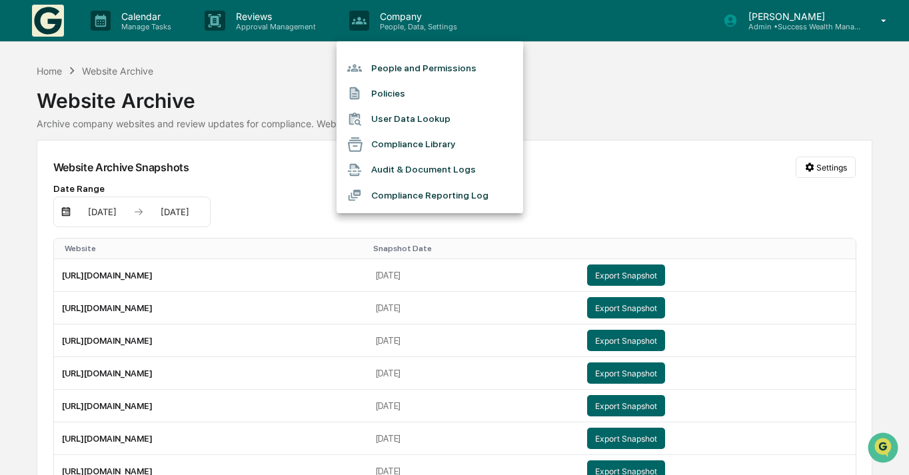
click at [412, 142] on li "Compliance Library" at bounding box center [429, 144] width 187 height 25
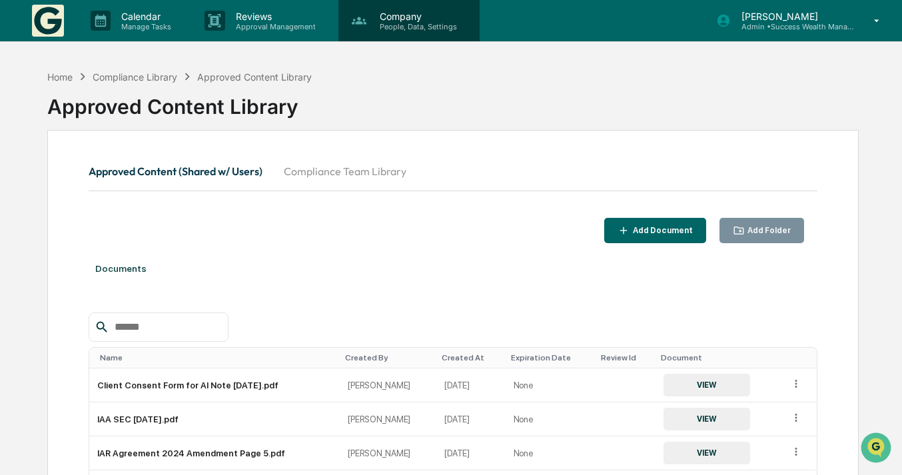
click at [398, 26] on p "People, Data, Settings" at bounding box center [416, 26] width 95 height 9
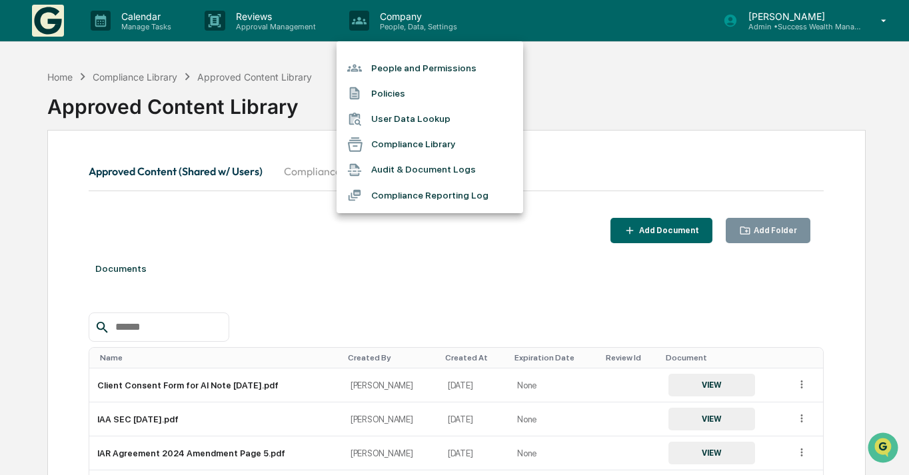
drag, startPoint x: 286, startPoint y: 276, endPoint x: 295, endPoint y: 246, distance: 30.8
click at [286, 274] on div at bounding box center [454, 237] width 909 height 475
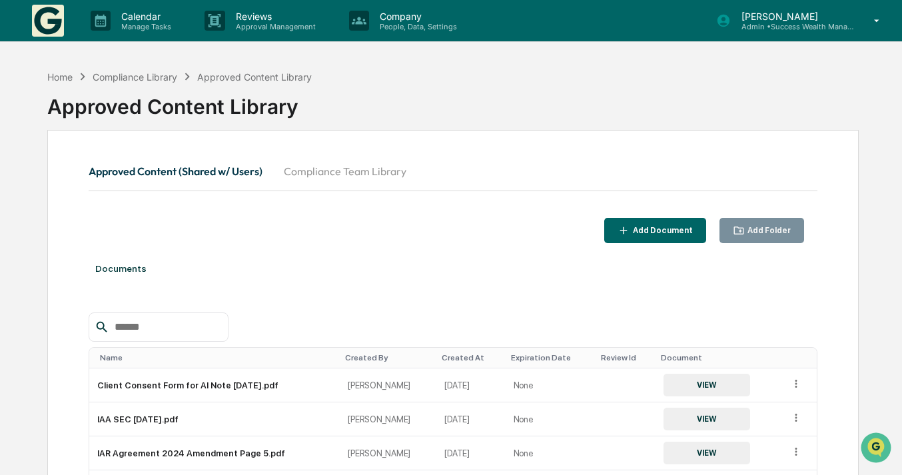
click at [310, 181] on button "Compliance Team Library" at bounding box center [345, 171] width 144 height 32
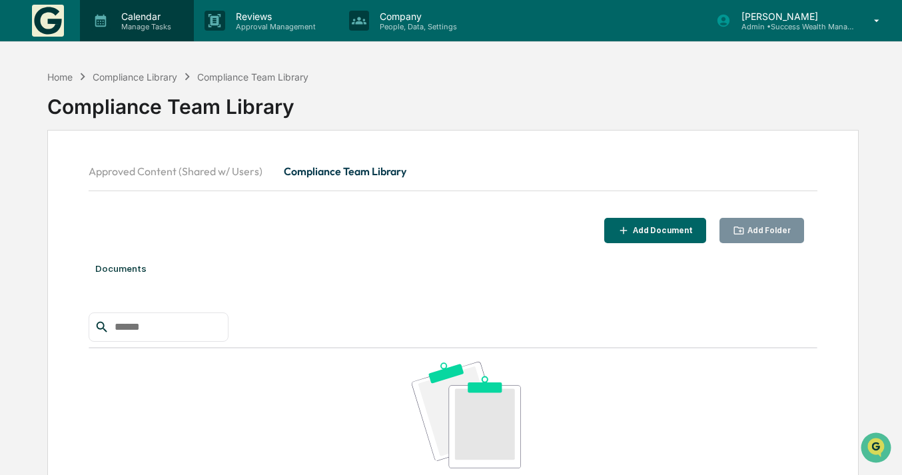
click at [105, 12] on icon at bounding box center [101, 21] width 20 height 20
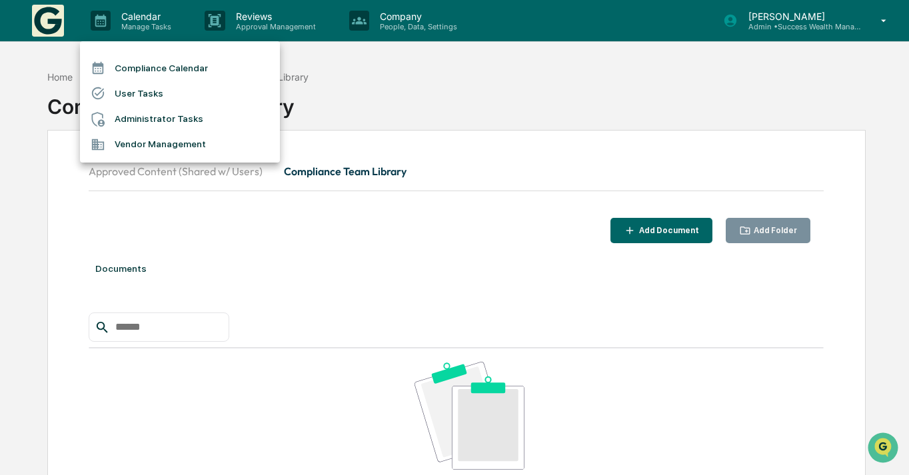
click at [198, 89] on li "User Tasks" at bounding box center [180, 93] width 200 height 25
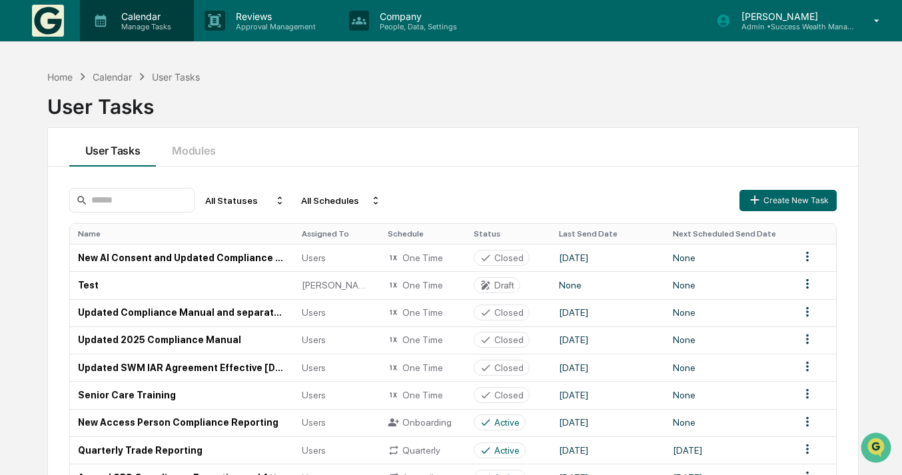
click at [165, 21] on p "Calendar" at bounding box center [144, 16] width 67 height 11
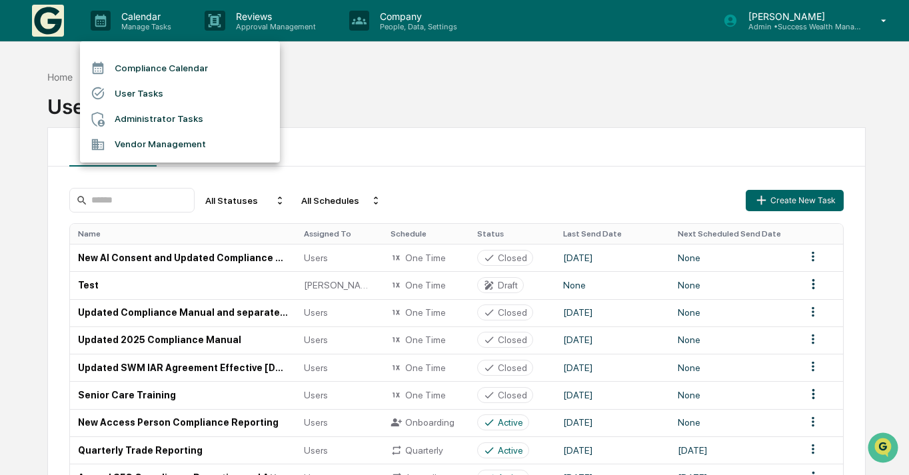
click at [185, 65] on li "Compliance Calendar" at bounding box center [180, 67] width 200 height 25
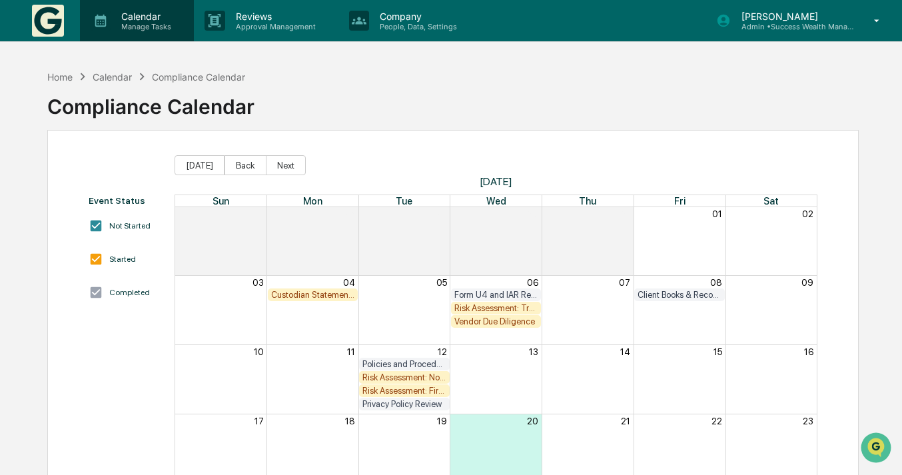
click at [145, 22] on p "Manage Tasks" at bounding box center [144, 26] width 67 height 9
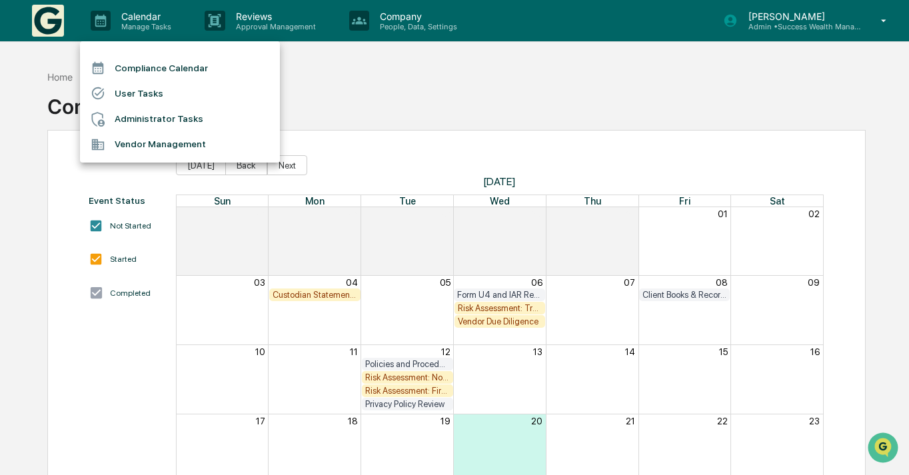
click at [149, 112] on li "Administrator Tasks" at bounding box center [180, 119] width 200 height 25
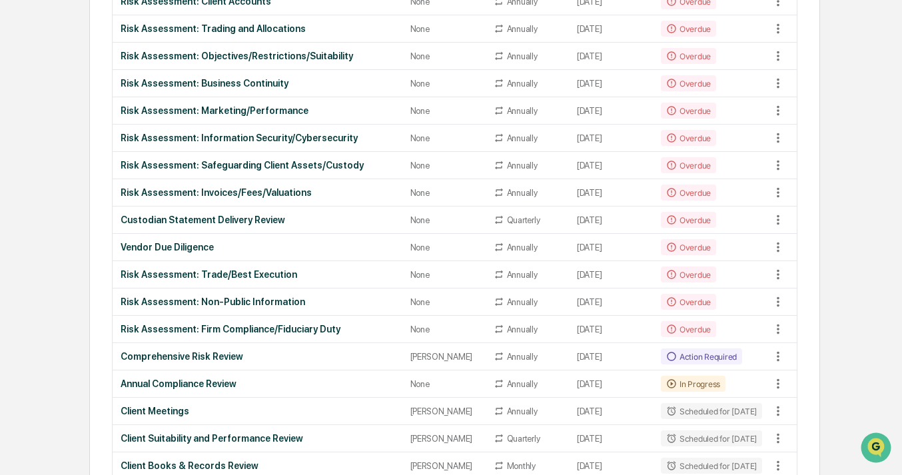
scroll to position [488, 0]
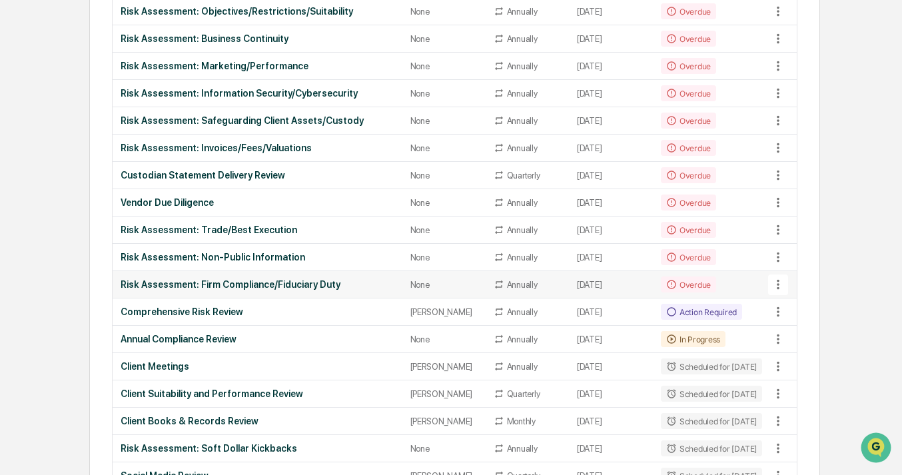
click at [298, 280] on div "Risk Assessment: Firm Compliance/Fiduciary Duty" at bounding box center [257, 284] width 273 height 11
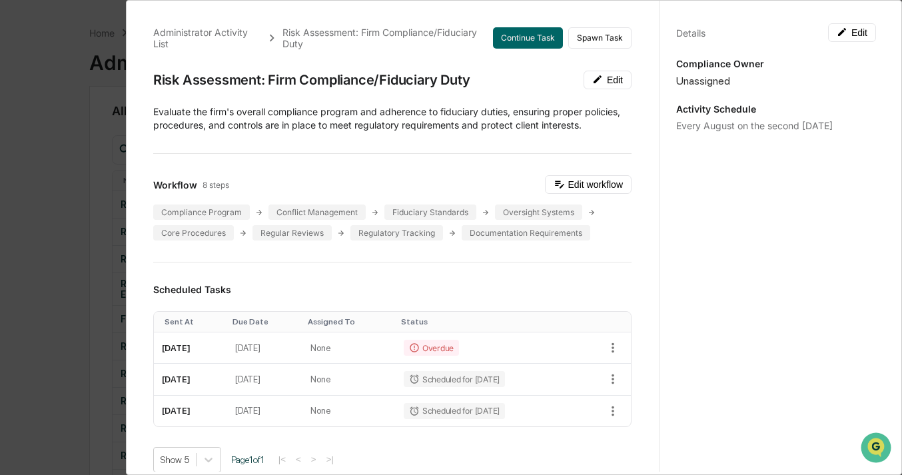
scroll to position [0, 0]
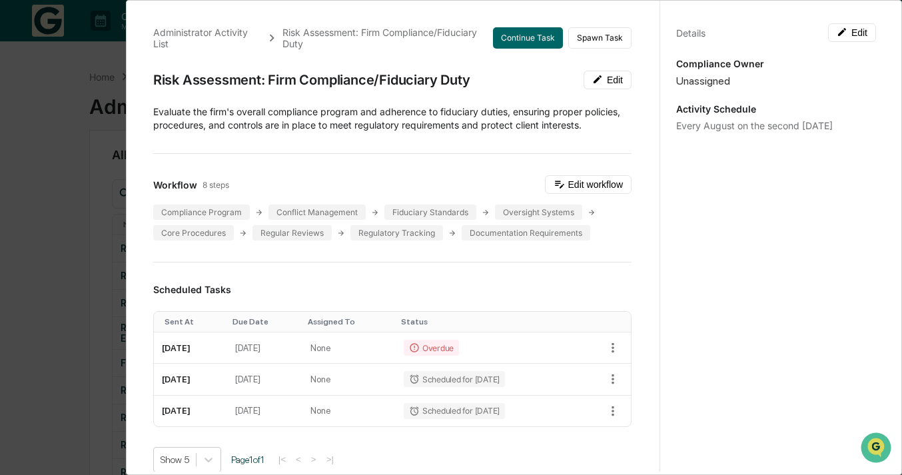
click at [49, 162] on div "Administrator Activity List Risk Assessment: Firm Compliance/Fiduciary Duty Con…" at bounding box center [451, 237] width 902 height 475
